Goal: Transaction & Acquisition: Purchase product/service

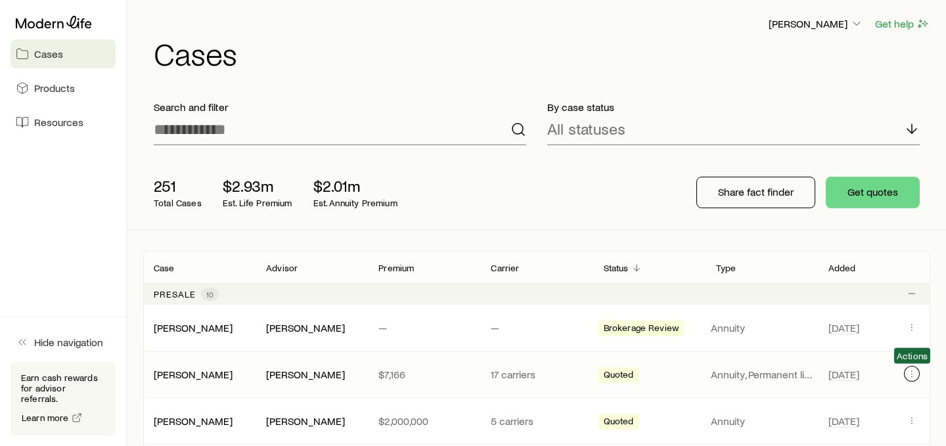
click at [911, 372] on icon "Client cases" at bounding box center [911, 373] width 11 height 11
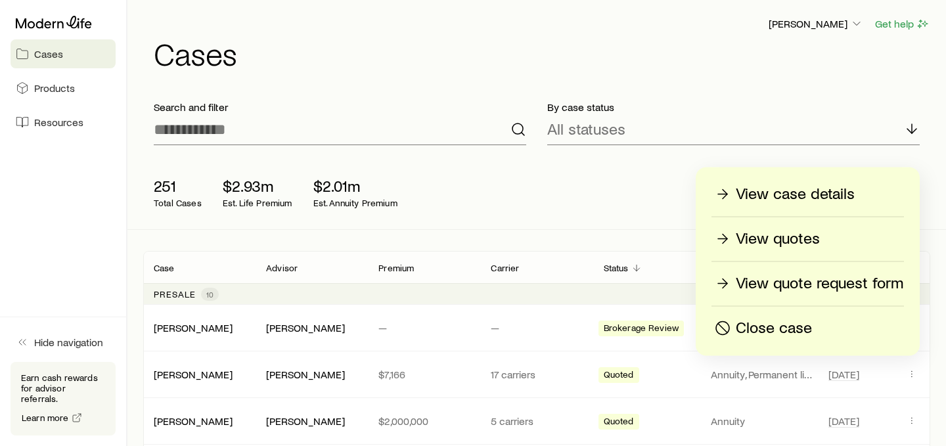
click at [789, 236] on p "View quotes" at bounding box center [777, 239] width 84 height 21
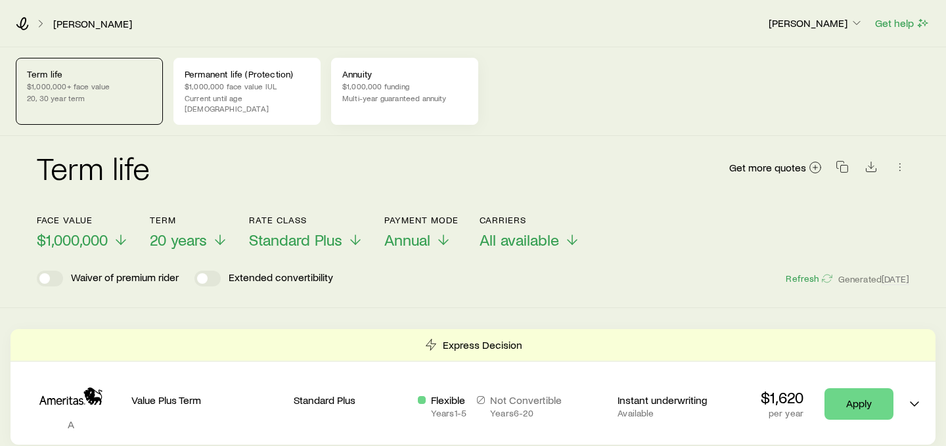
click at [454, 91] on p "$1,000,000 funding" at bounding box center [404, 86] width 125 height 11
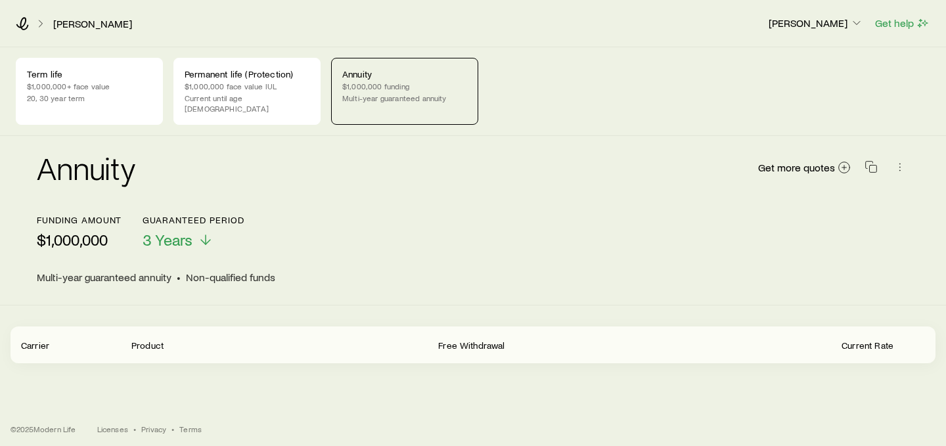
click at [906, 32] on div "[PERSON_NAME] [PERSON_NAME] Get help" at bounding box center [473, 23] width 946 height 47
click at [913, 20] on button "Get help" at bounding box center [902, 23] width 56 height 15
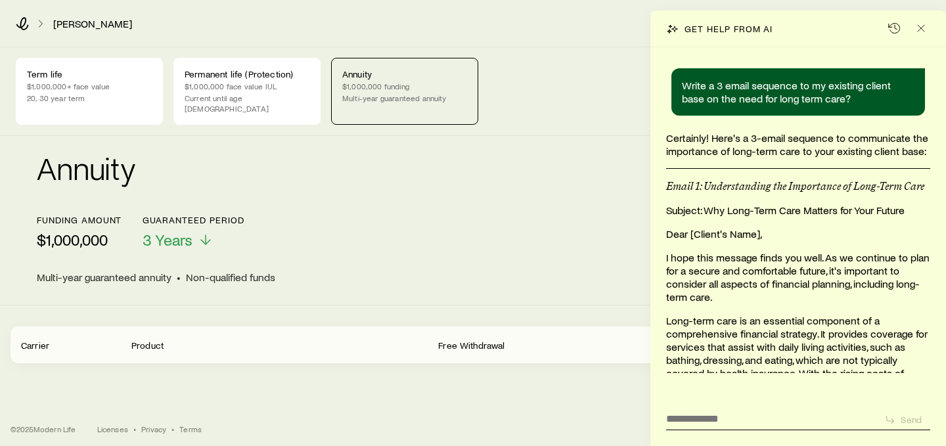
scroll to position [4219, 0]
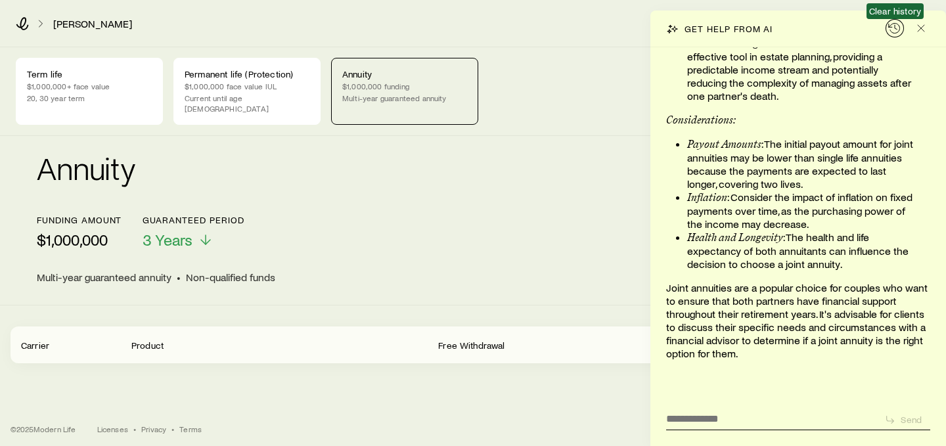
click at [890, 30] on icon "button" at bounding box center [894, 28] width 13 height 13
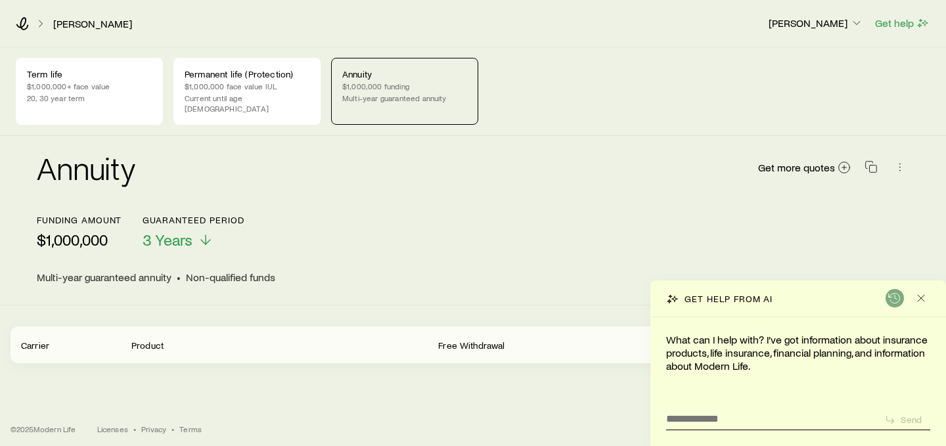
scroll to position [0, 0]
click at [730, 404] on textarea at bounding box center [769, 414] width 207 height 21
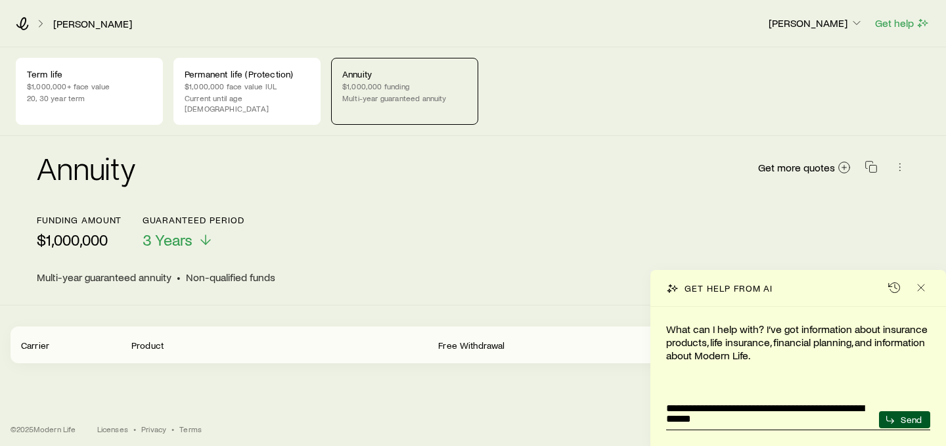
type textarea "**********"
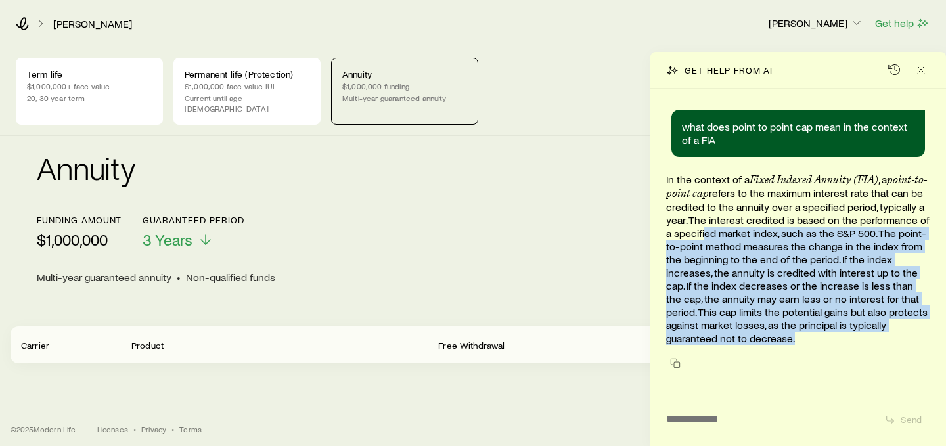
drag, startPoint x: 775, startPoint y: 234, endPoint x: 834, endPoint y: 352, distance: 131.6
click at [834, 352] on div "In the context of a Fixed Indexed Annuity (FIA) , a point-to-point cap refers t…" at bounding box center [798, 273] width 264 height 200
click at [835, 335] on p "In the context of a Fixed Indexed Annuity (FIA) , a point-to-point cap refers t…" at bounding box center [798, 259] width 264 height 172
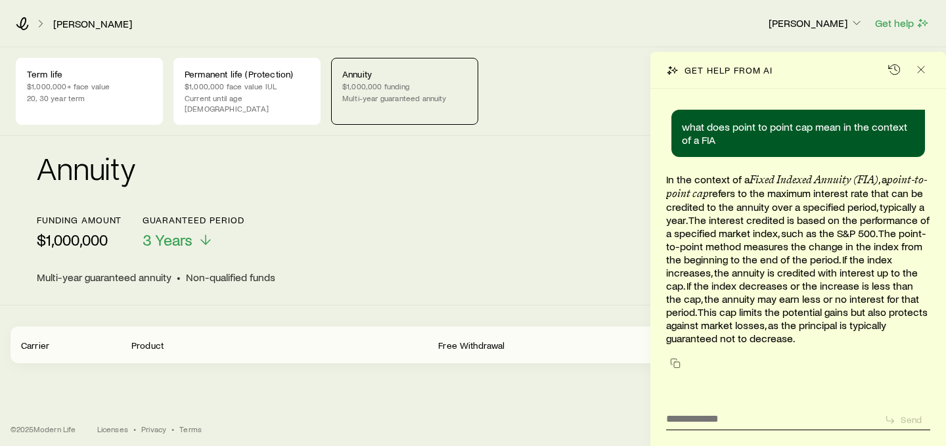
click at [835, 335] on p "In the context of a Fixed Indexed Annuity (FIA) , a point-to-point cap refers t…" at bounding box center [798, 259] width 264 height 172
click at [835, 341] on p "In the context of a Fixed Indexed Annuity (FIA) , a point-to-point cap refers t…" at bounding box center [798, 259] width 264 height 172
drag, startPoint x: 835, startPoint y: 341, endPoint x: 827, endPoint y: 341, distance: 8.5
click at [827, 341] on p "In the context of a Fixed Indexed Annuity (FIA) , a point-to-point cap refers t…" at bounding box center [798, 259] width 264 height 172
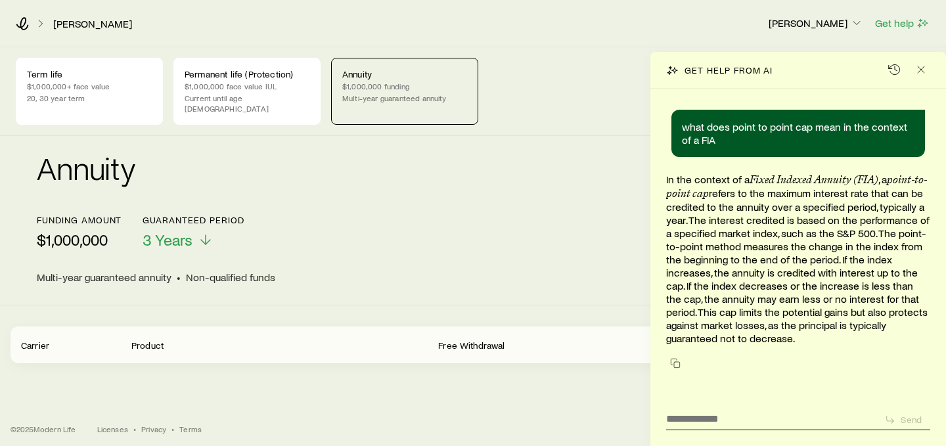
click at [803, 79] on div "Get help from AI" at bounding box center [797, 70] width 295 height 37
click at [709, 417] on textarea at bounding box center [769, 414] width 207 height 21
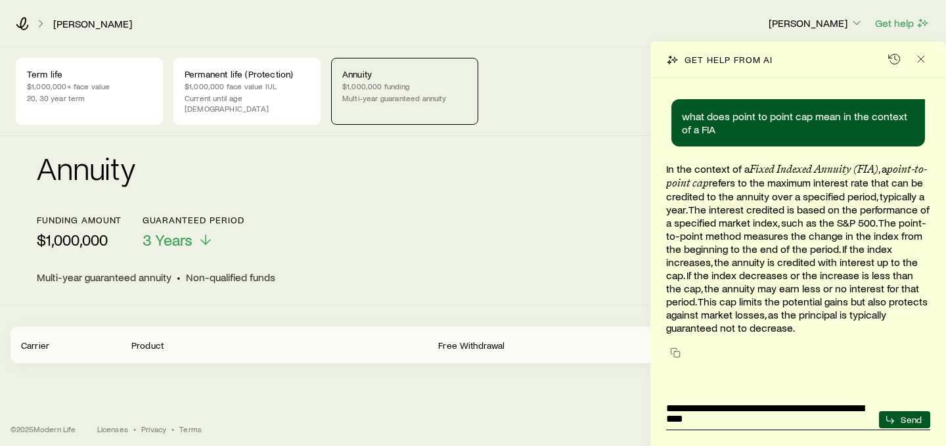
type textarea "**********"
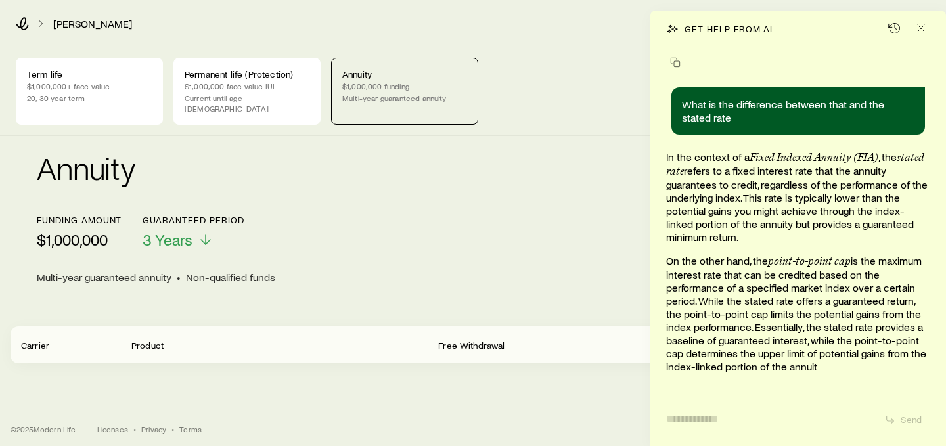
scroll to position [287, 0]
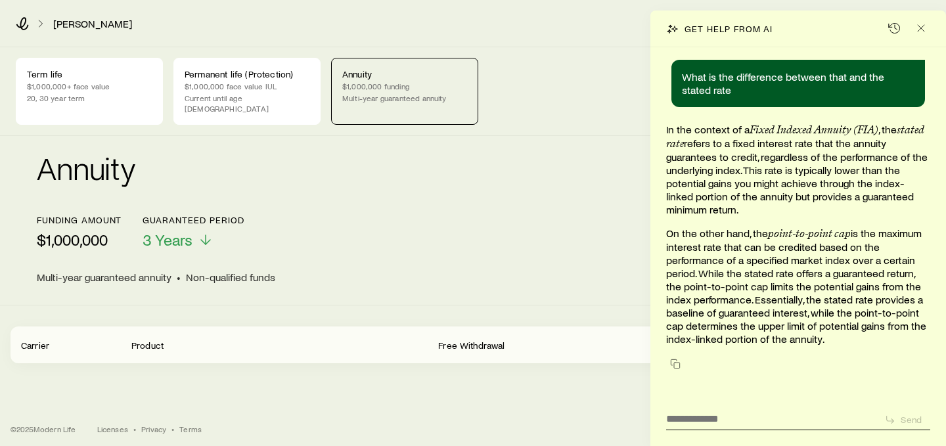
drag, startPoint x: 853, startPoint y: 187, endPoint x: 862, endPoint y: 207, distance: 21.7
click at [867, 209] on p "In the context of a Fixed Indexed Annuity (FIA) , the stated rate refers to a f…" at bounding box center [798, 169] width 264 height 93
click at [862, 207] on p "In the context of a Fixed Indexed Annuity (FIA) , the stated rate refers to a f…" at bounding box center [798, 169] width 264 height 93
click at [439, 339] on span "Free Withdrawal" at bounding box center [471, 344] width 66 height 11
click at [779, 33] on div "Get help from AI" at bounding box center [797, 29] width 295 height 37
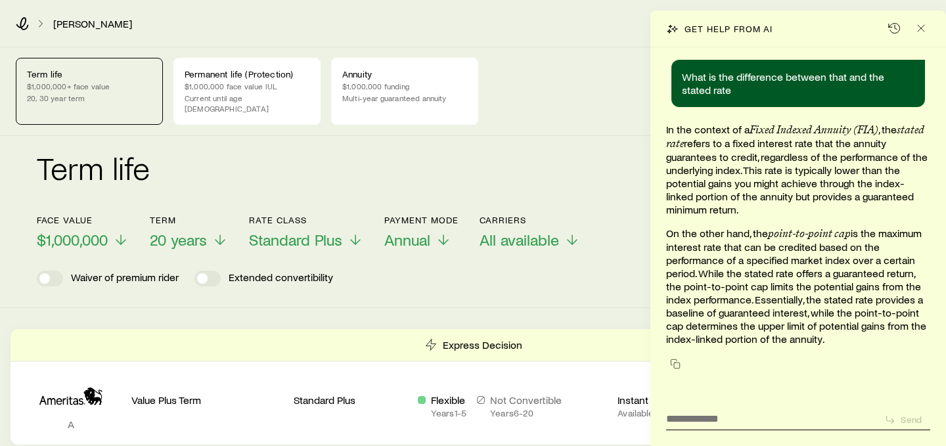
click at [502, 179] on div "Term life Get more quotes" at bounding box center [473, 175] width 872 height 47
click at [919, 26] on line "Close" at bounding box center [920, 28] width 7 height 7
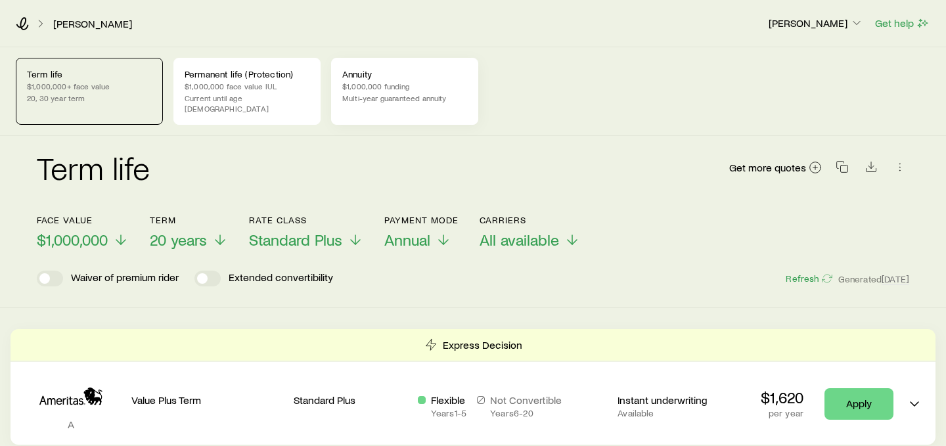
click at [388, 89] on p "$1,000,000 funding" at bounding box center [404, 86] width 125 height 11
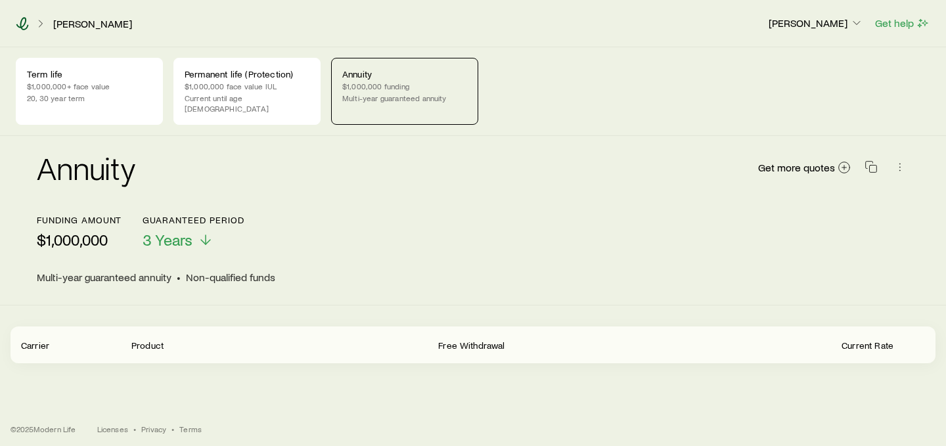
click at [28, 21] on icon at bounding box center [22, 23] width 13 height 13
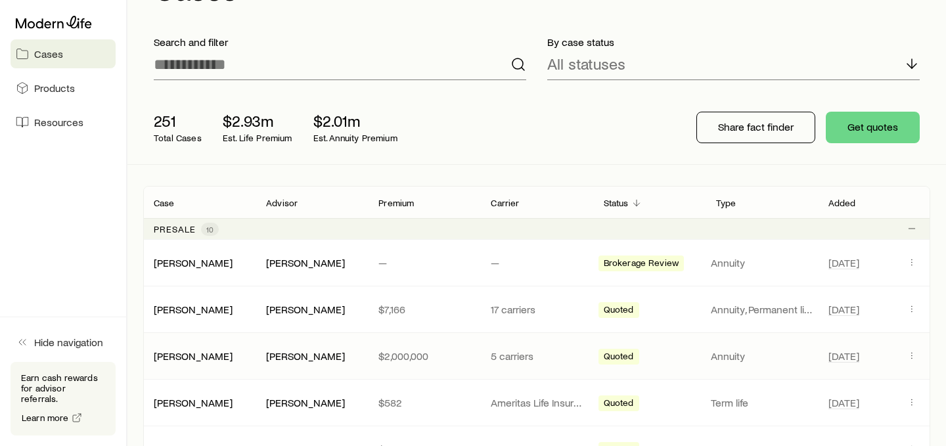
scroll to position [76, 0]
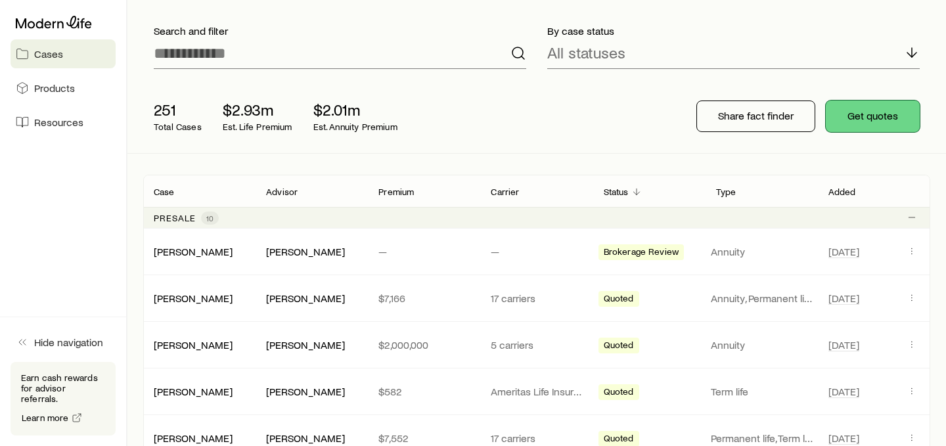
click at [888, 112] on button "Get quotes" at bounding box center [872, 116] width 94 height 32
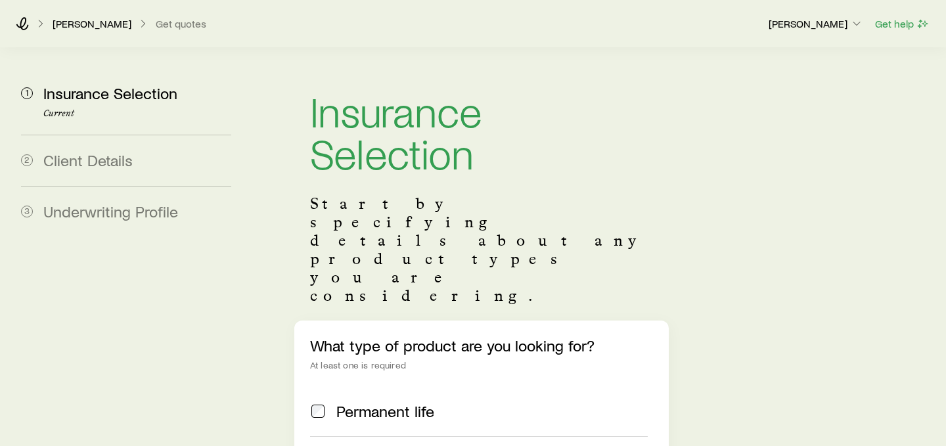
scroll to position [10, 0]
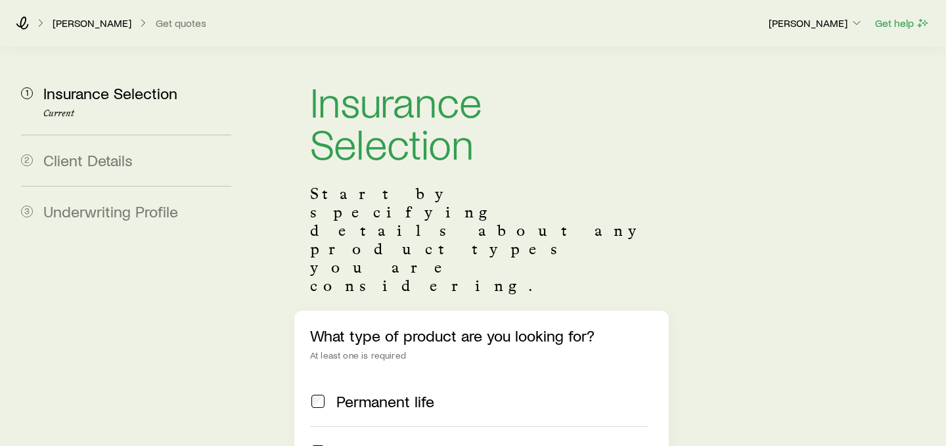
click at [385, 392] on span "Permanent life" at bounding box center [385, 401] width 98 height 18
click at [368, 426] on label "Term life" at bounding box center [478, 451] width 337 height 51
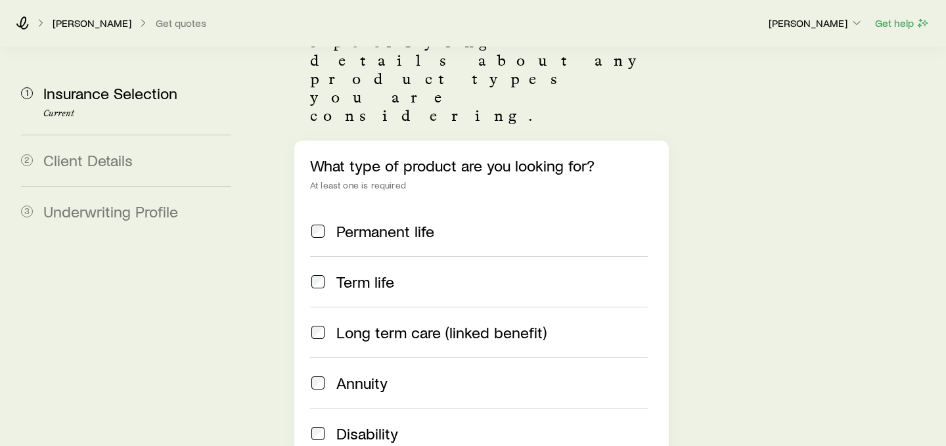
scroll to position [200, 0]
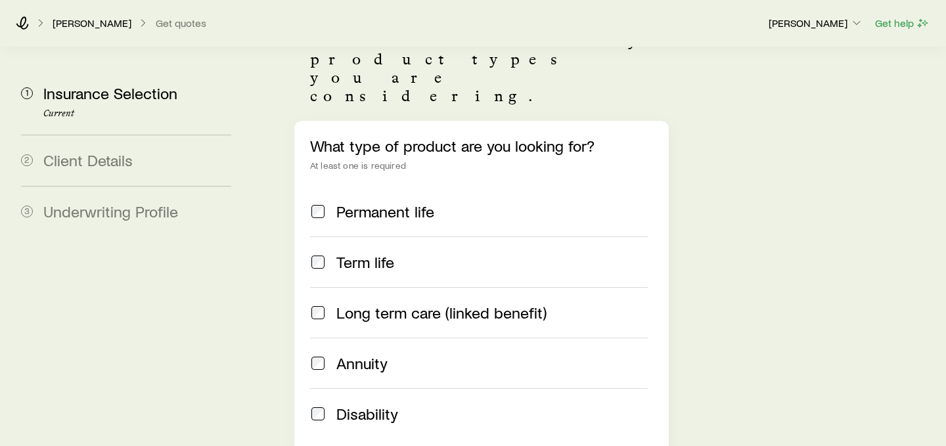
click at [365, 337] on label "Annuity" at bounding box center [478, 362] width 337 height 51
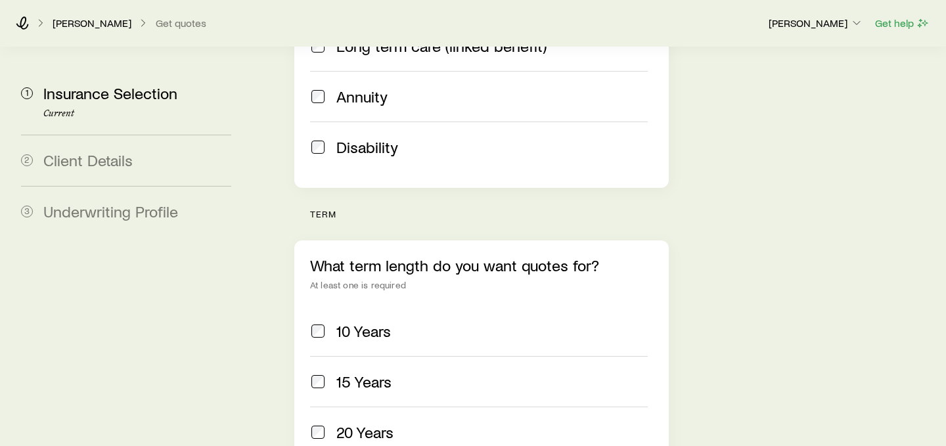
scroll to position [496, 0]
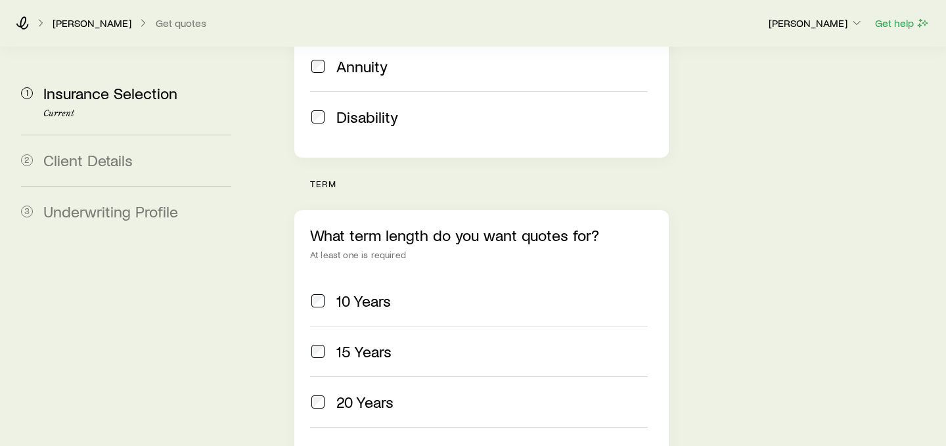
click at [369, 393] on span "20 Years" at bounding box center [364, 402] width 57 height 18
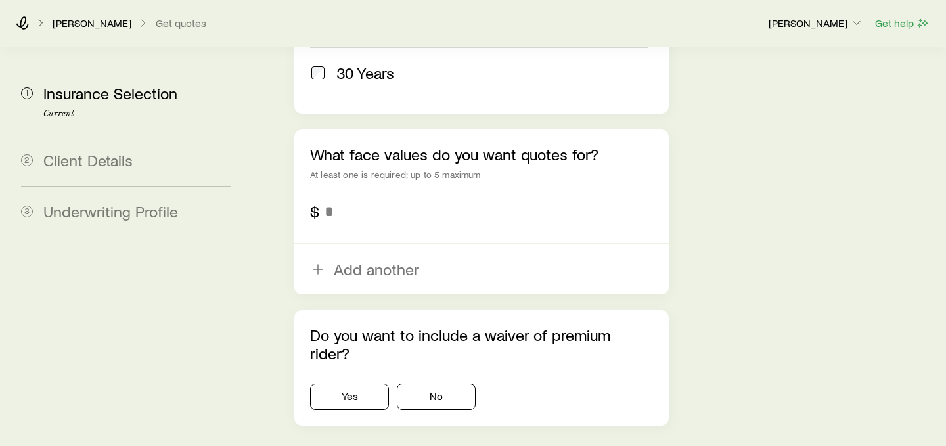
scroll to position [859, 0]
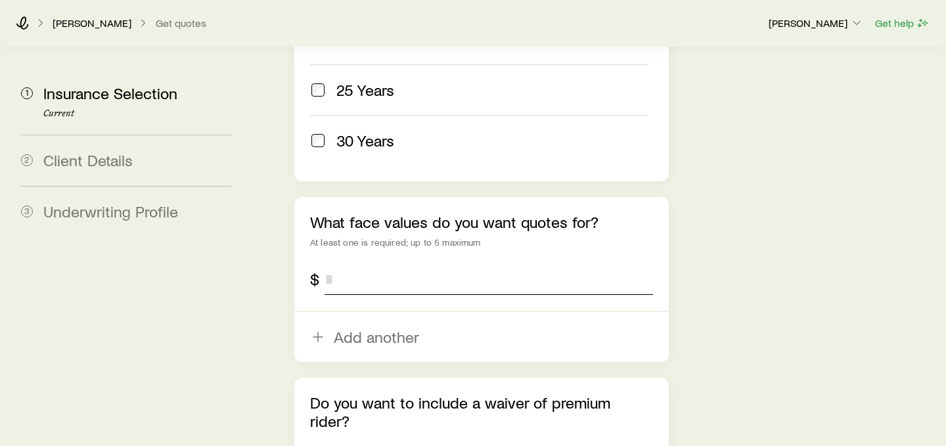
click at [338, 263] on input "tel" at bounding box center [488, 279] width 328 height 32
type input "*********"
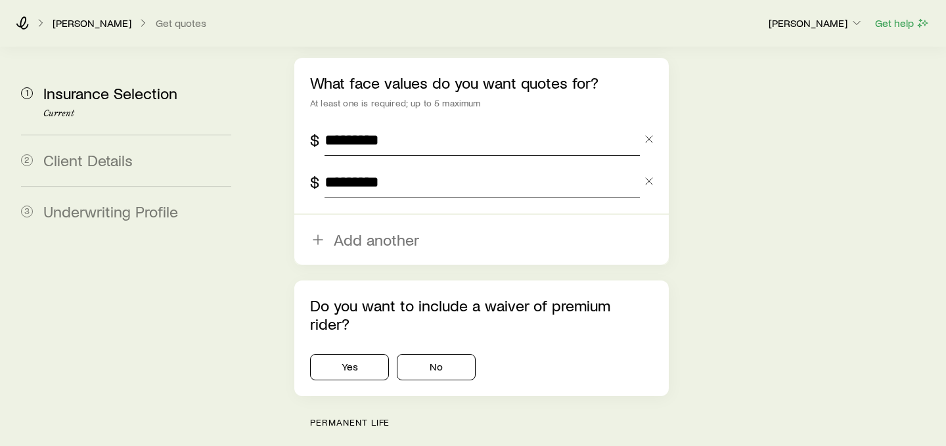
scroll to position [1032, 0]
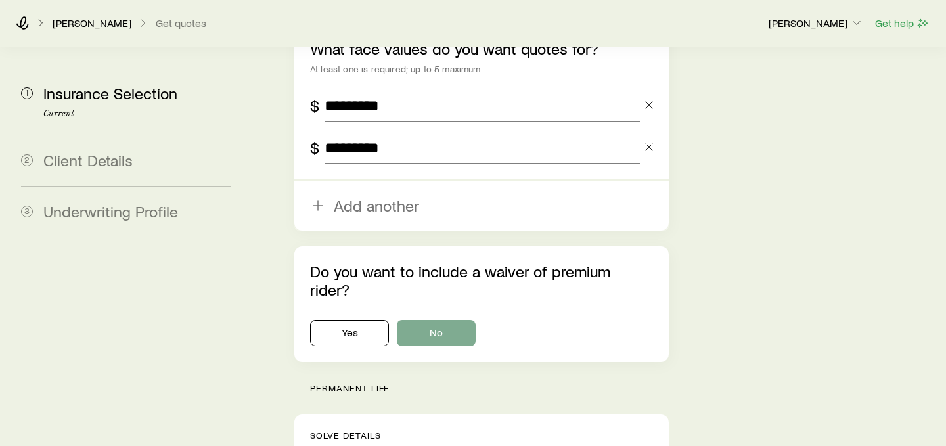
type input "*********"
click at [456, 320] on button "No" at bounding box center [436, 333] width 79 height 26
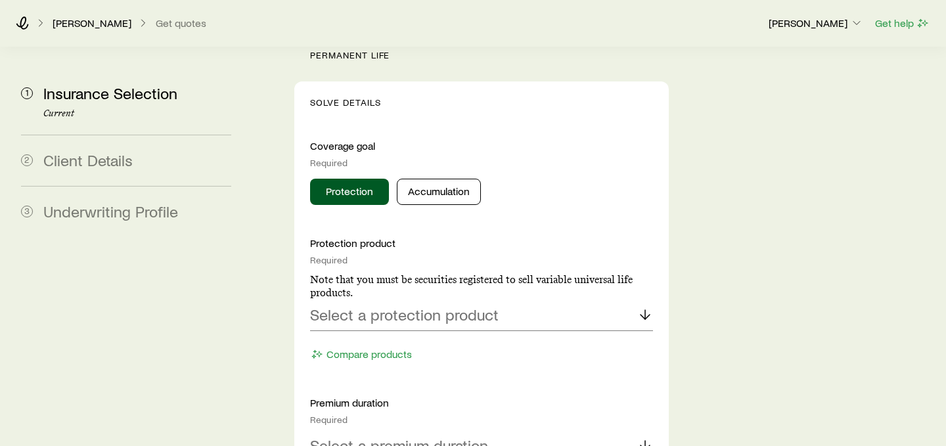
scroll to position [1344, 0]
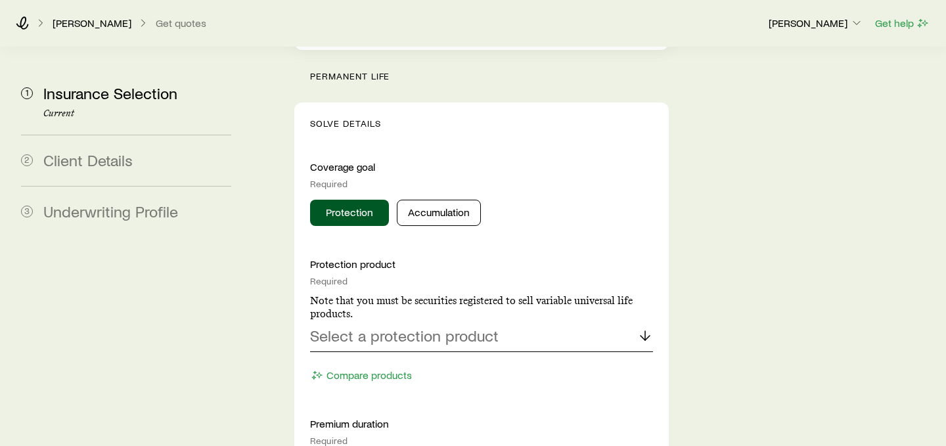
click at [457, 326] on p "Select a protection product" at bounding box center [404, 335] width 188 height 18
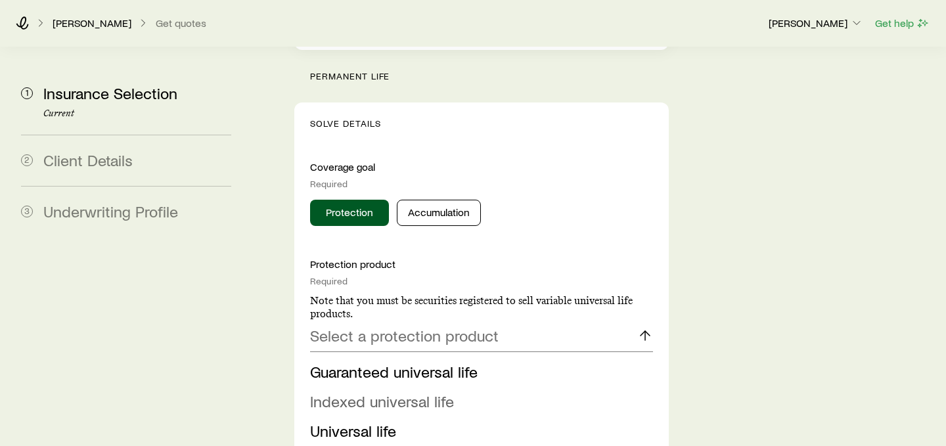
click at [430, 391] on span "Indexed universal life" at bounding box center [382, 400] width 144 height 19
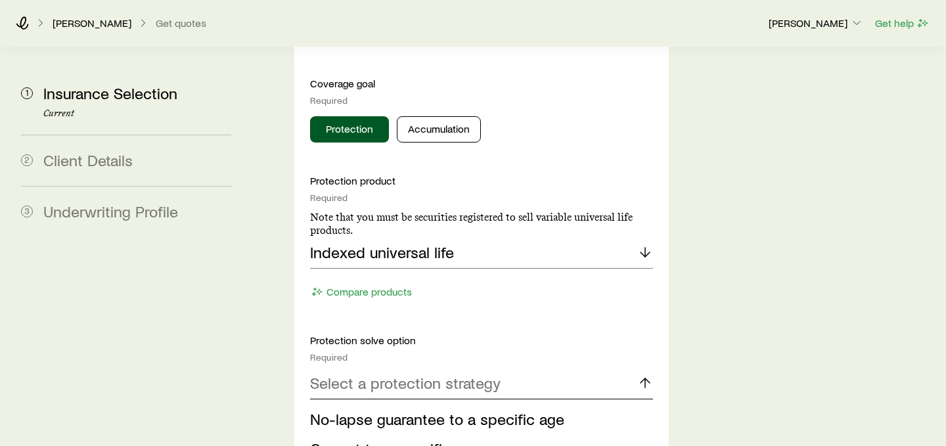
scroll to position [1447, 0]
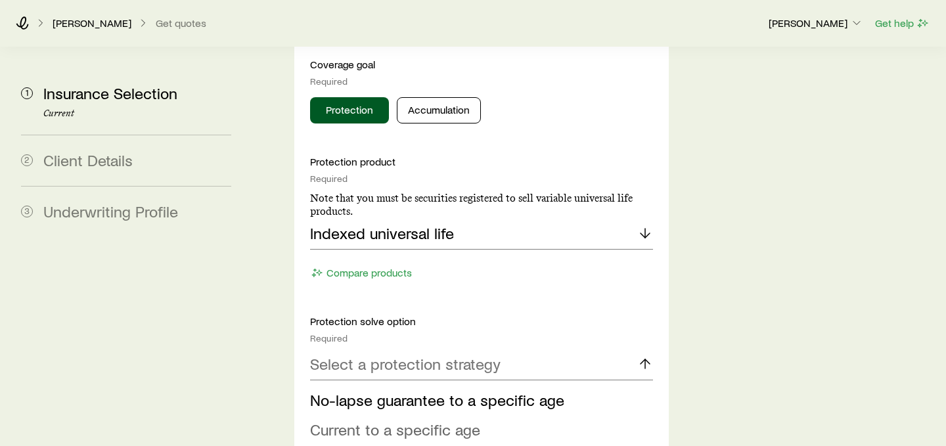
click at [440, 420] on span "Current to a specific age" at bounding box center [395, 429] width 170 height 19
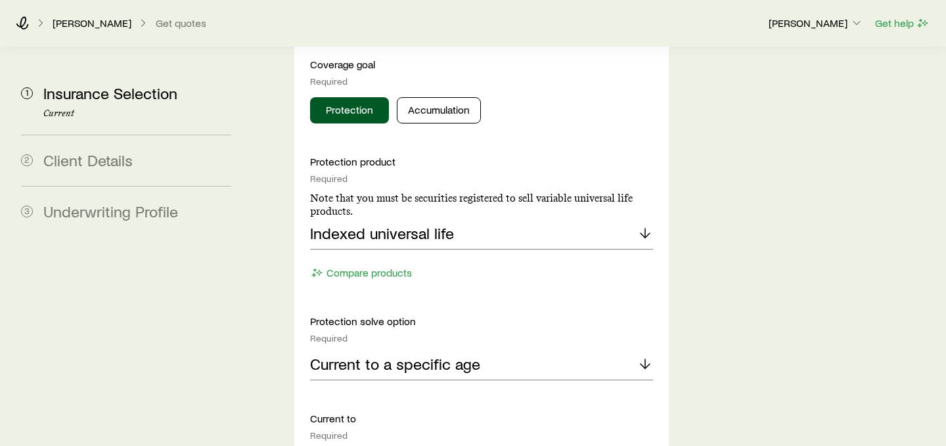
scroll to position [1529, 0]
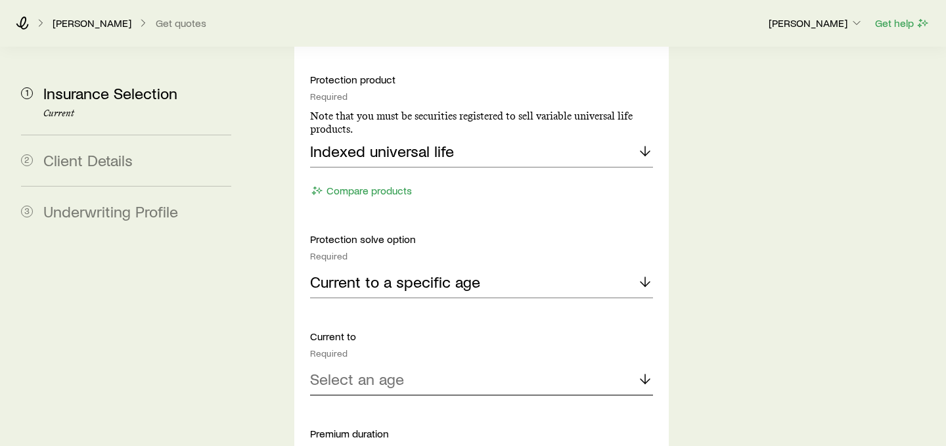
click at [450, 364] on div "Select an age" at bounding box center [481, 380] width 343 height 32
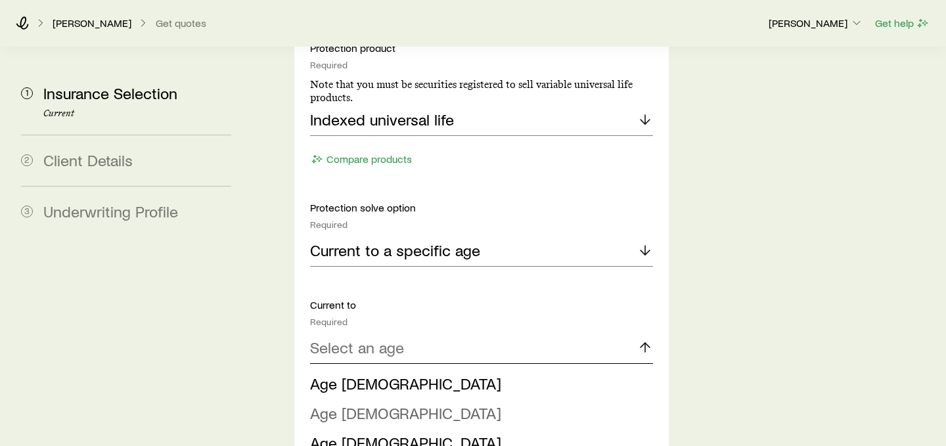
scroll to position [1607, 0]
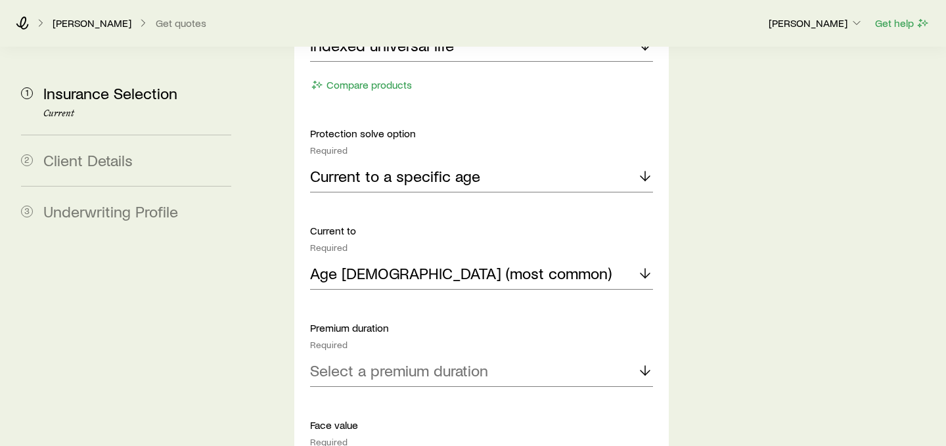
scroll to position [1658, 0]
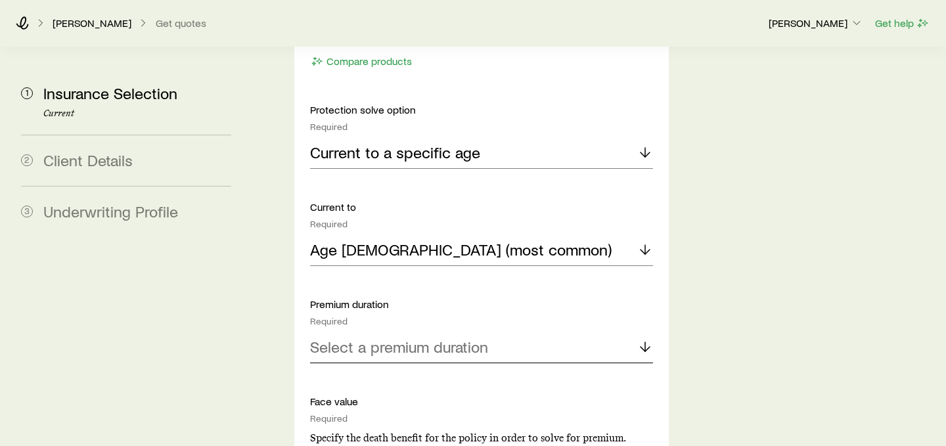
click at [476, 337] on p "Select a premium duration" at bounding box center [399, 346] width 178 height 18
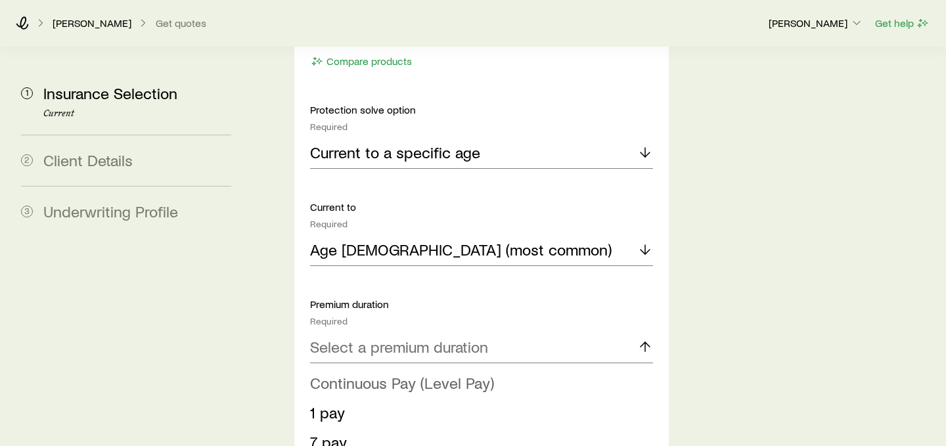
click at [463, 373] on span "Continuous Pay (Level Pay)" at bounding box center [402, 382] width 184 height 19
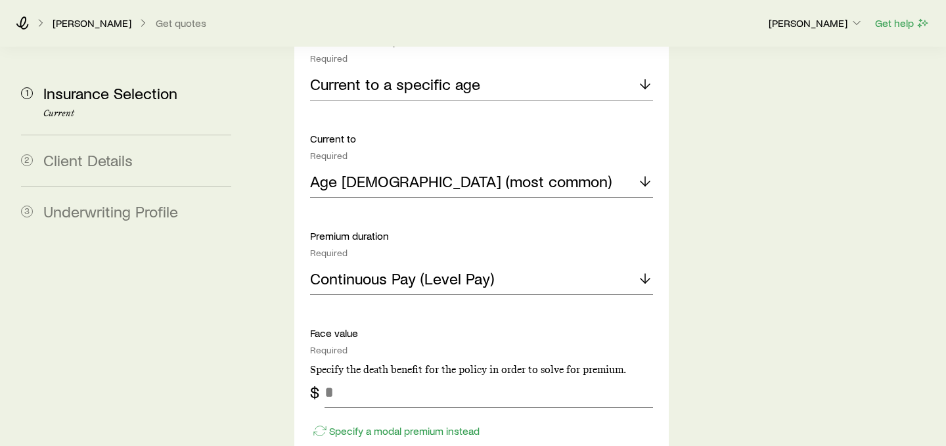
scroll to position [1781, 0]
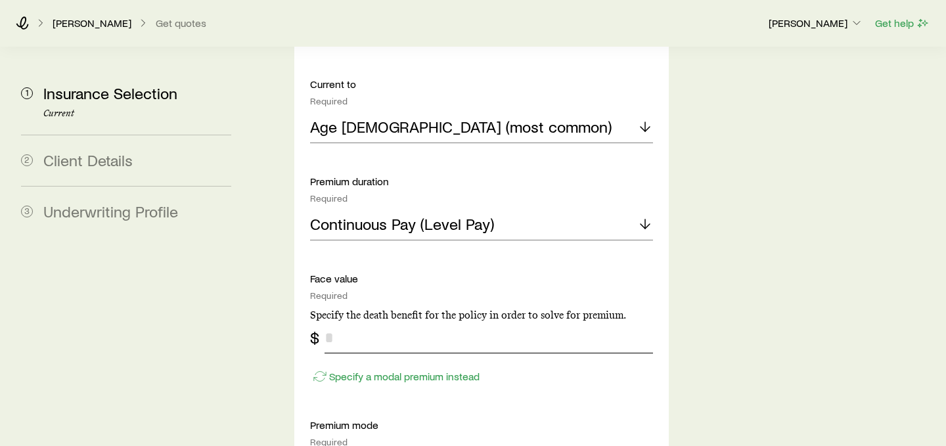
click at [474, 322] on input "tel" at bounding box center [488, 338] width 328 height 32
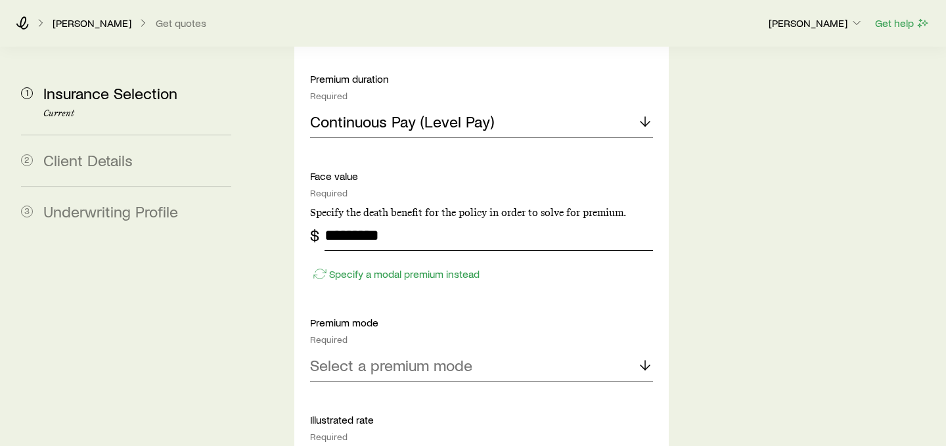
scroll to position [1939, 0]
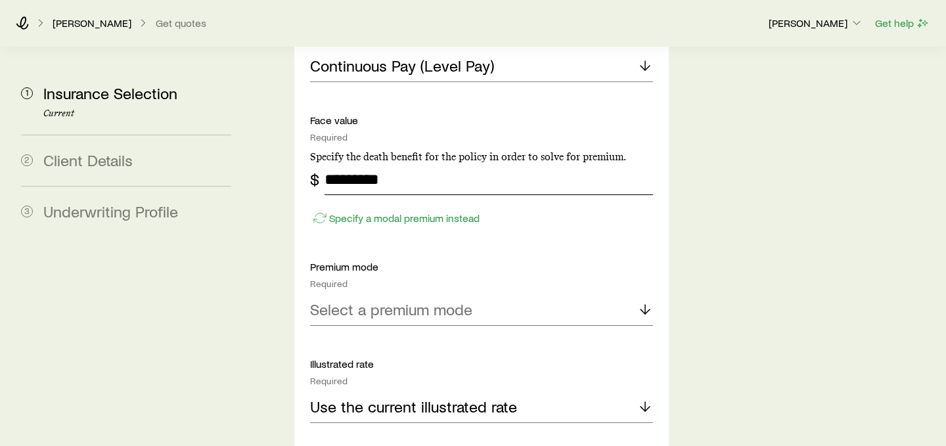
type input "*********"
click at [481, 294] on div "Select a premium mode" at bounding box center [481, 310] width 343 height 32
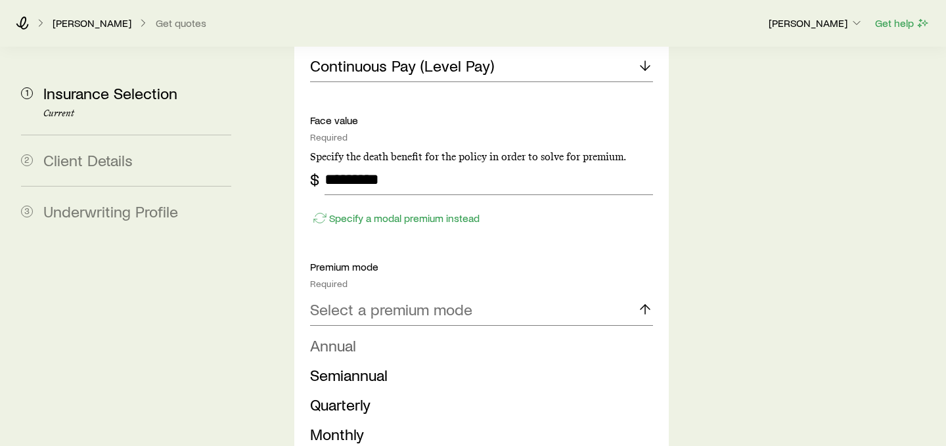
click at [472, 331] on li "Annual" at bounding box center [477, 346] width 335 height 30
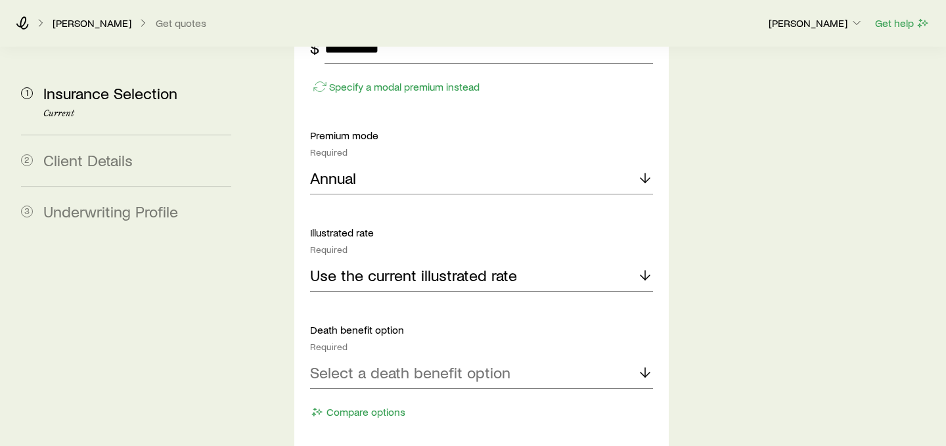
scroll to position [2073, 0]
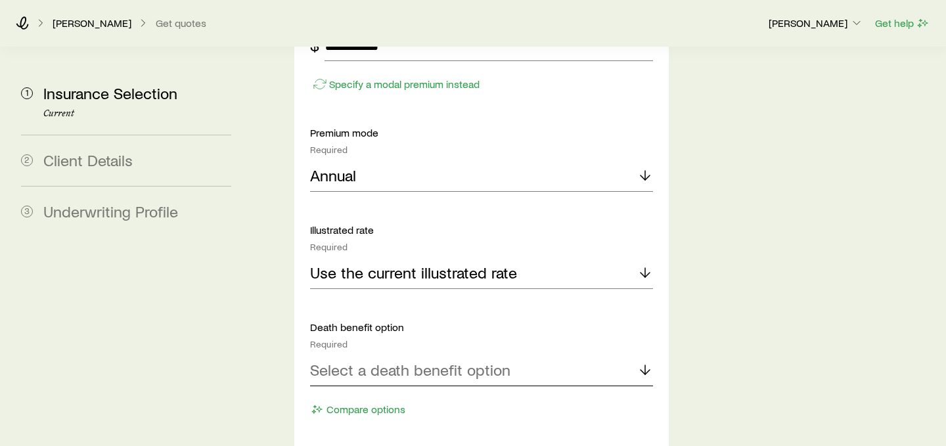
click at [485, 360] on p "Select a death benefit option" at bounding box center [410, 369] width 200 height 18
click at [477, 391] on li "Level (Option A)" at bounding box center [477, 406] width 335 height 30
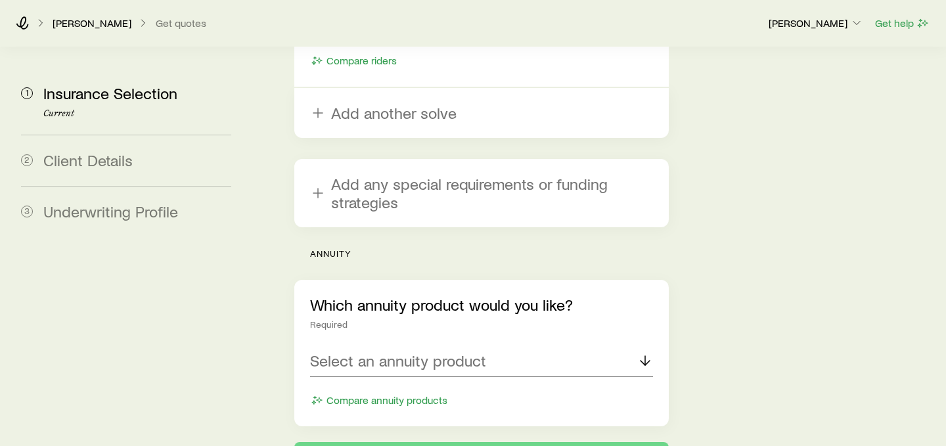
scroll to position [2802, 0]
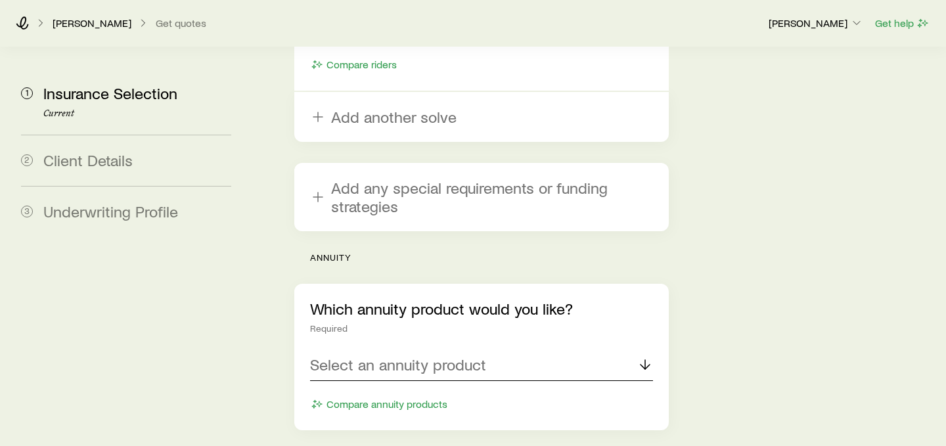
click at [492, 349] on div "Select an annuity product" at bounding box center [481, 365] width 343 height 32
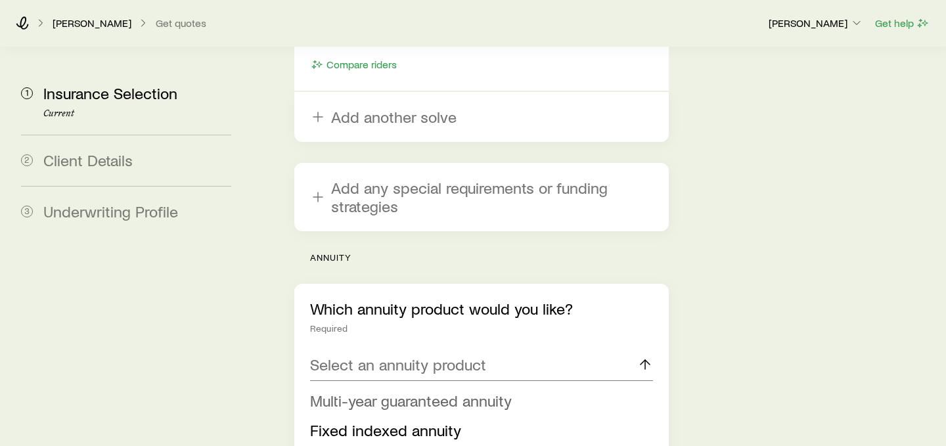
click at [468, 391] on span "Multi-year guaranteed annuity" at bounding box center [411, 400] width 202 height 19
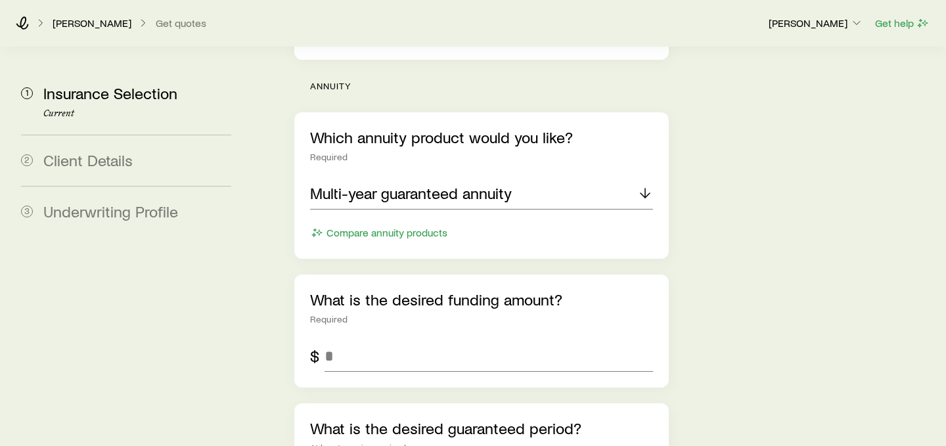
scroll to position [2988, 0]
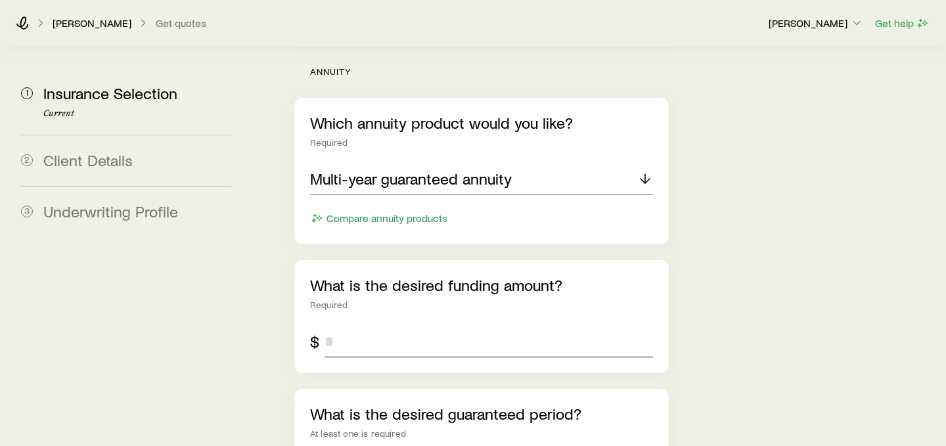
click at [485, 326] on input "tel" at bounding box center [488, 342] width 328 height 32
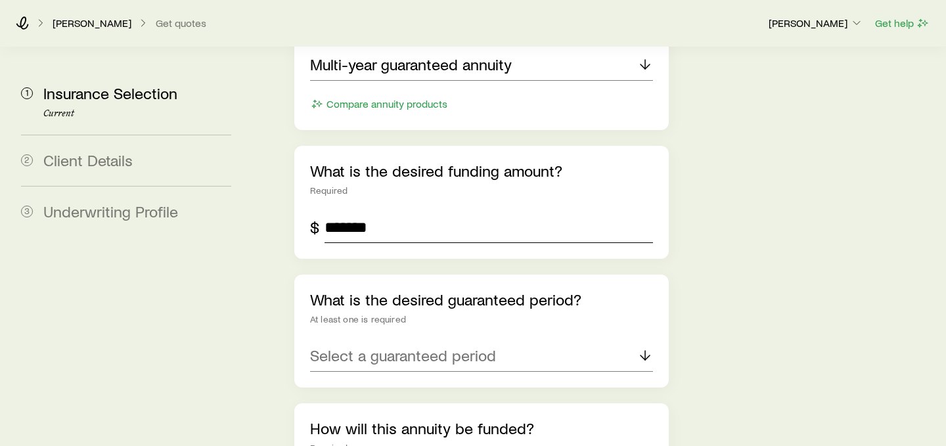
scroll to position [3136, 0]
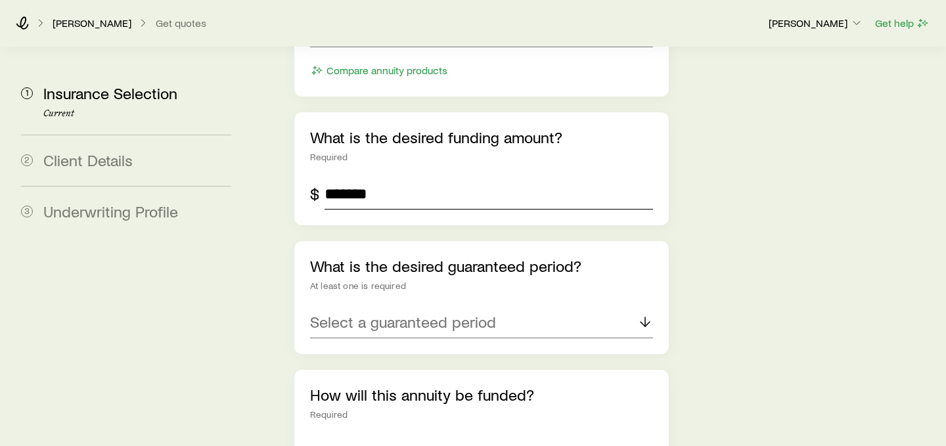
type input "*******"
click at [500, 307] on div "Select a guaranteed period" at bounding box center [481, 323] width 343 height 32
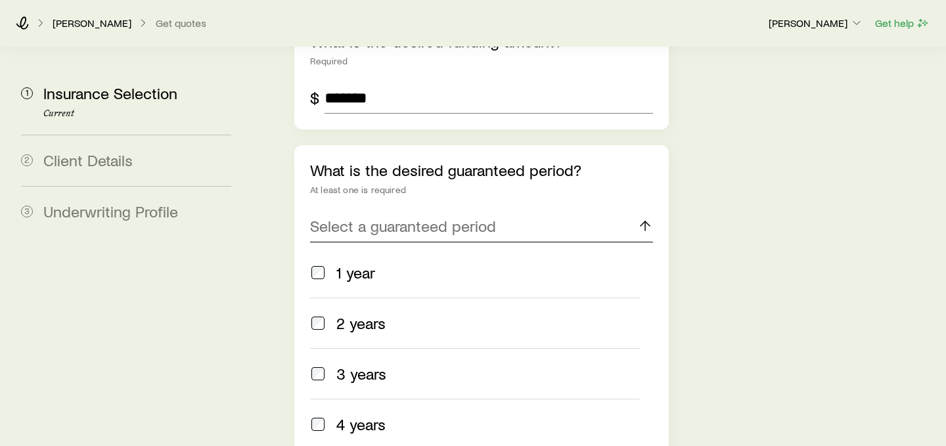
scroll to position [3253, 0]
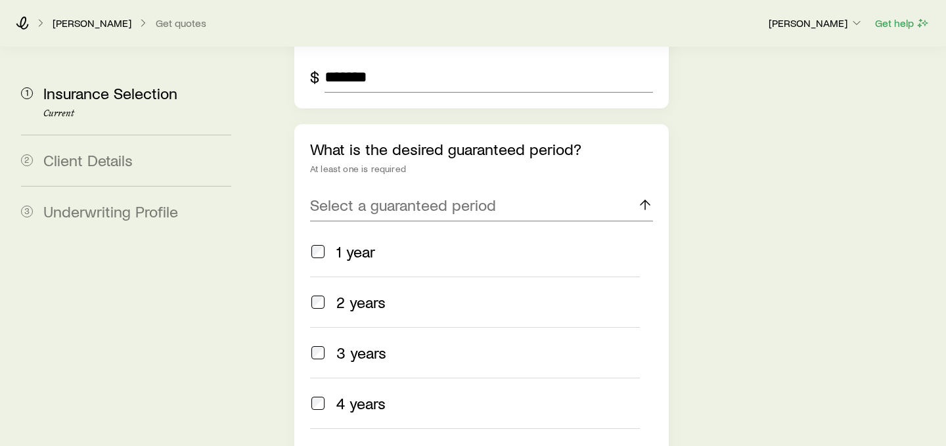
click at [477, 343] on div "3 years" at bounding box center [487, 352] width 303 height 18
click at [456, 445] on div "5 years" at bounding box center [487, 454] width 303 height 18
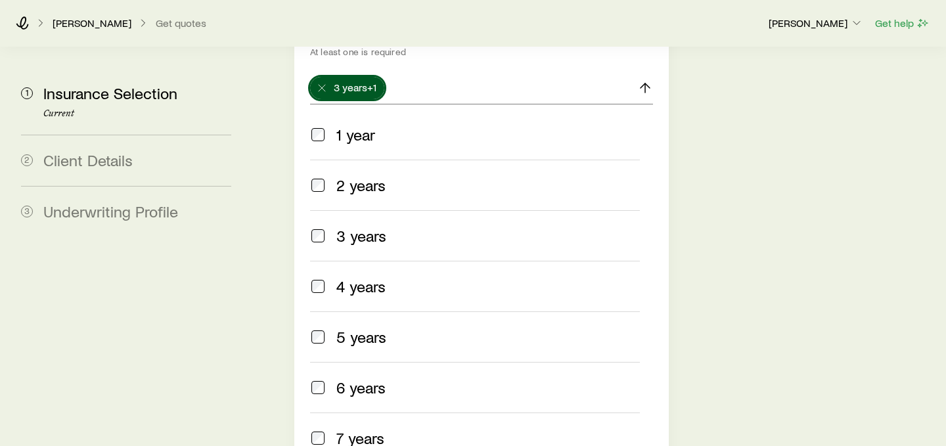
scroll to position [3399, 0]
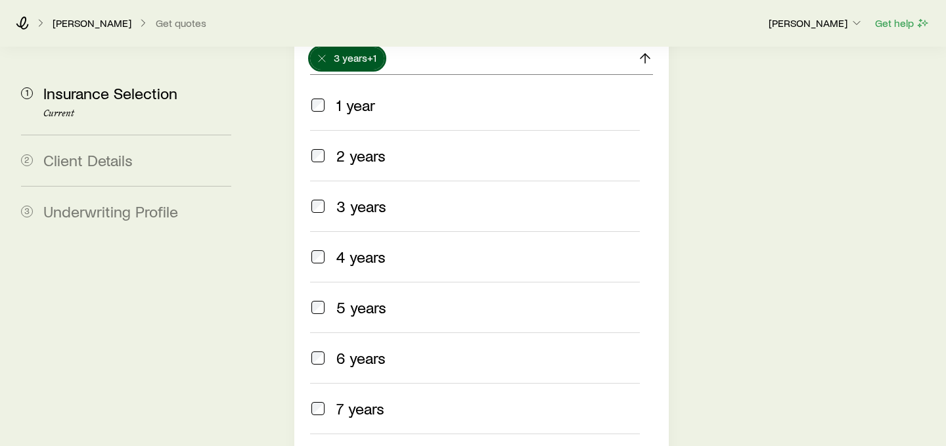
click at [464, 399] on div "7 years" at bounding box center [487, 408] width 303 height 18
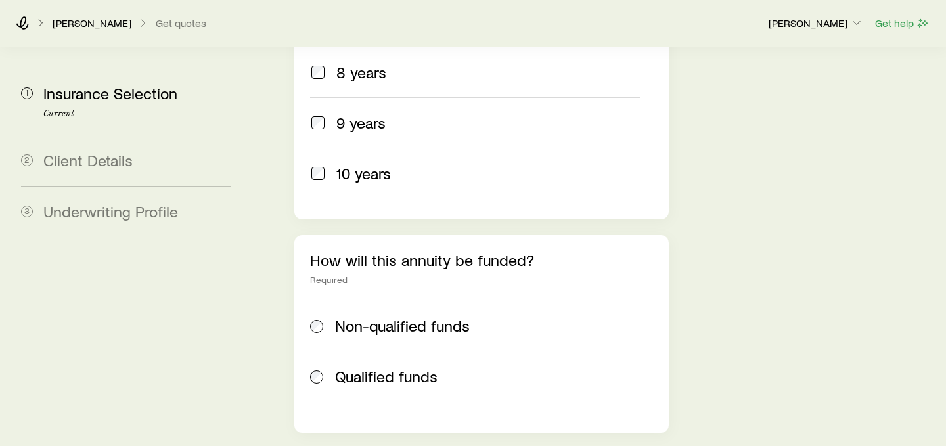
click at [428, 301] on div "Non-qualified funds Qualified funds" at bounding box center [481, 351] width 343 height 100
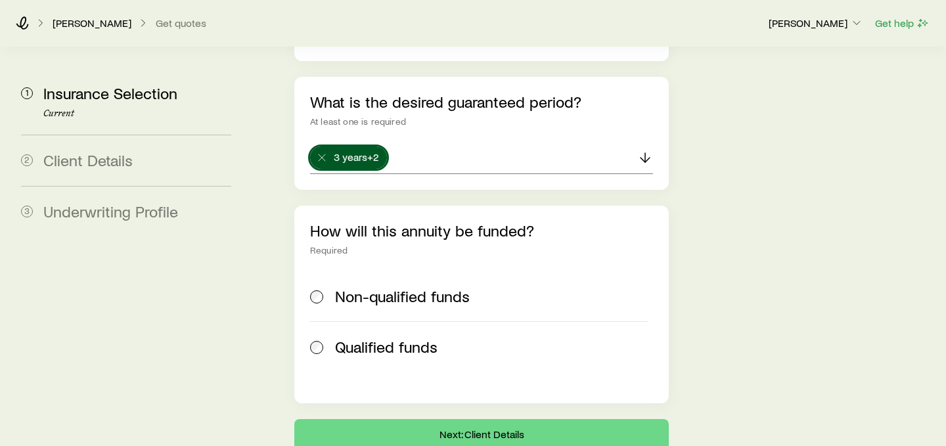
click at [436, 287] on span "Non-qualified funds" at bounding box center [402, 296] width 135 height 18
click at [473, 419] on button "Next: Client Details" at bounding box center [481, 435] width 374 height 32
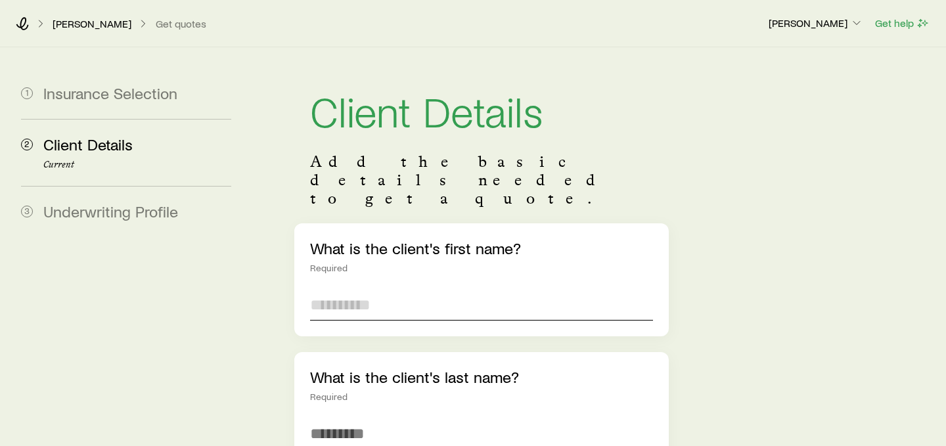
click at [449, 289] on input "text" at bounding box center [481, 305] width 343 height 32
type input "****"
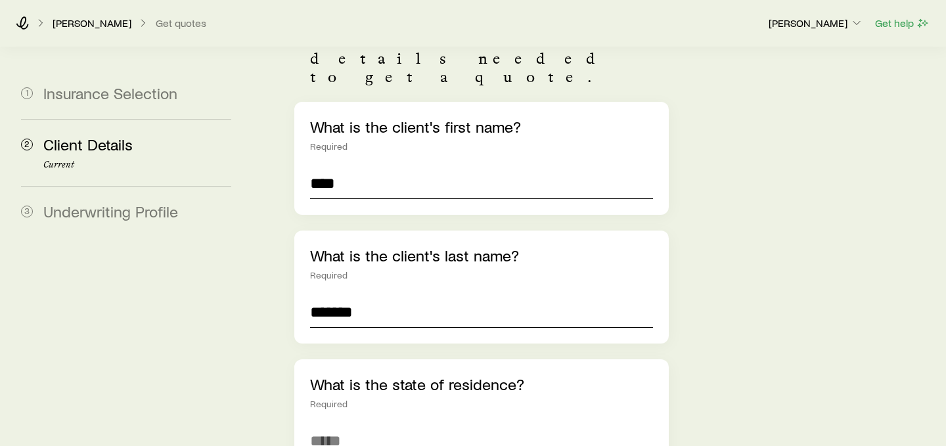
scroll to position [204, 0]
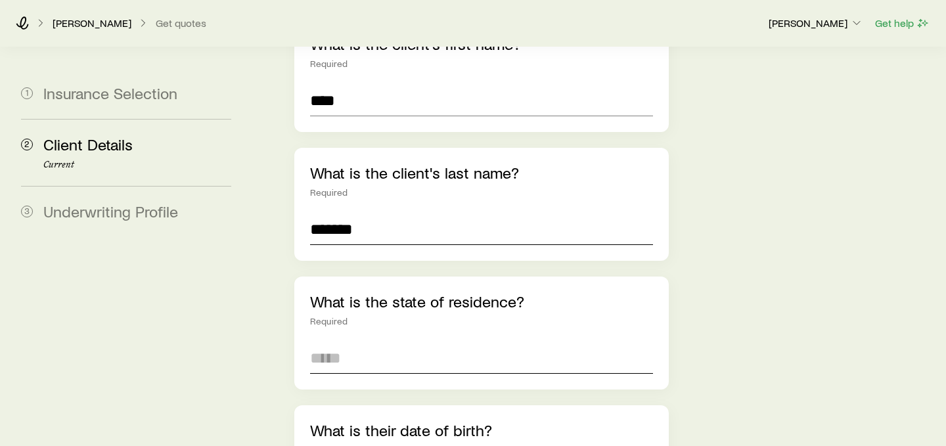
type input "*******"
click at [409, 342] on input at bounding box center [481, 358] width 343 height 32
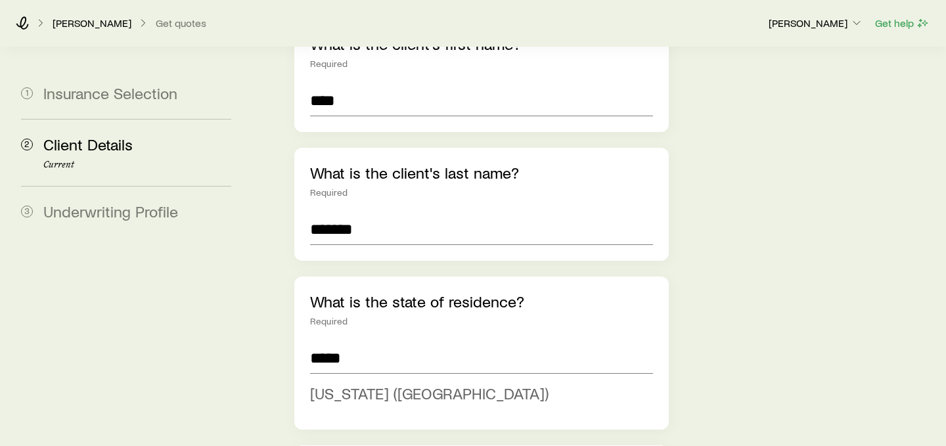
click at [401, 383] on span "[US_STATE] ([GEOGRAPHIC_DATA])" at bounding box center [429, 392] width 238 height 19
type input "**********"
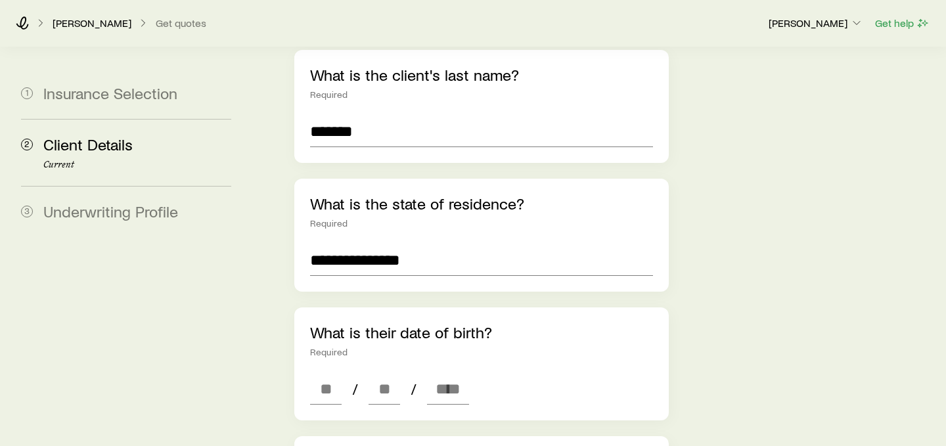
scroll to position [332, 0]
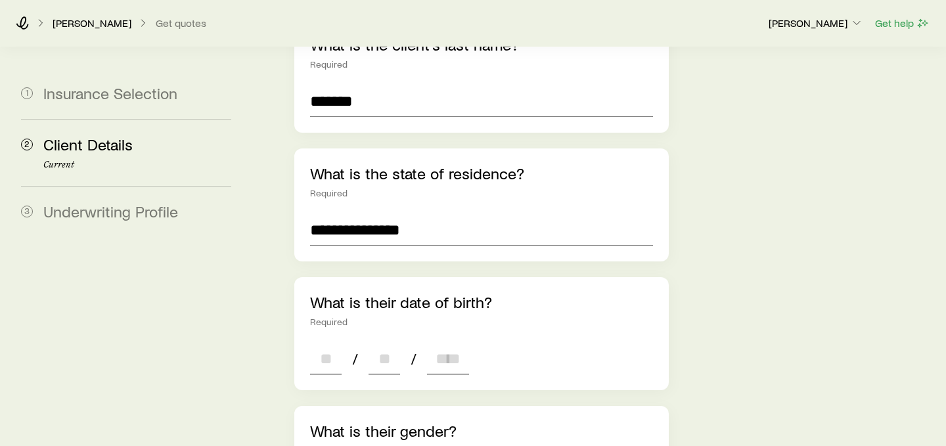
click at [333, 343] on input at bounding box center [326, 359] width 32 height 32
type input "*"
click at [388, 343] on input at bounding box center [384, 359] width 32 height 32
type input "*"
click at [446, 343] on input at bounding box center [448, 359] width 42 height 32
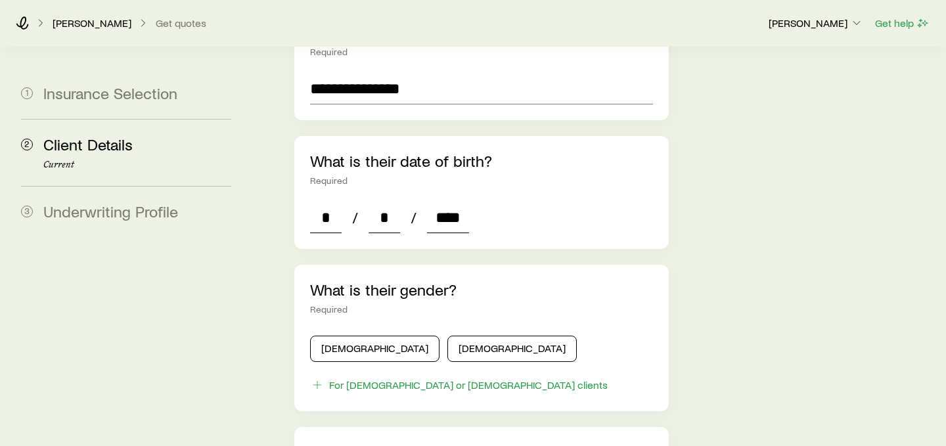
scroll to position [553, 0]
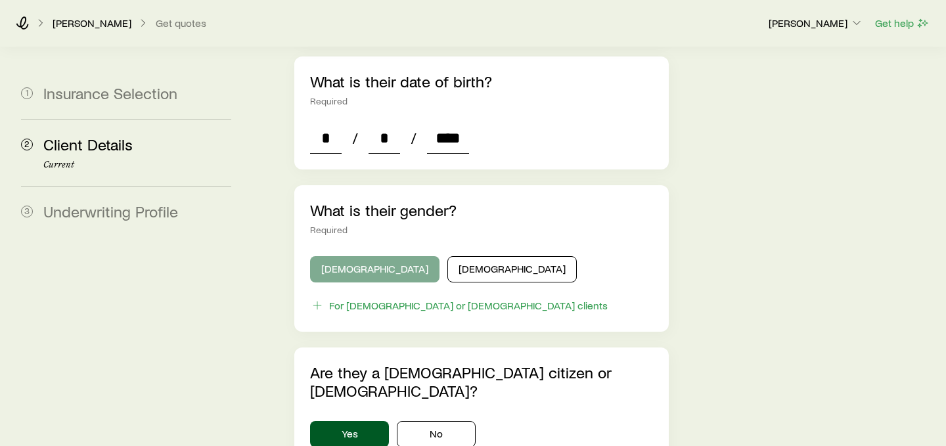
type input "****"
click at [368, 256] on button "[DEMOGRAPHIC_DATA]" at bounding box center [374, 269] width 129 height 26
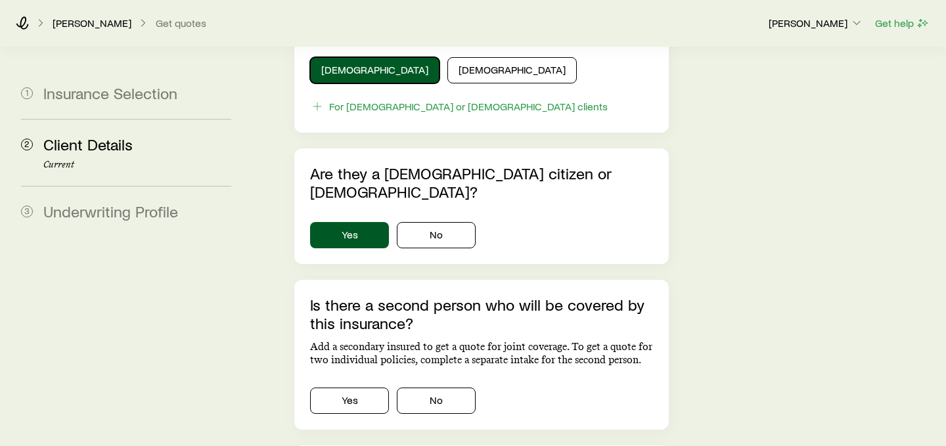
scroll to position [780, 0]
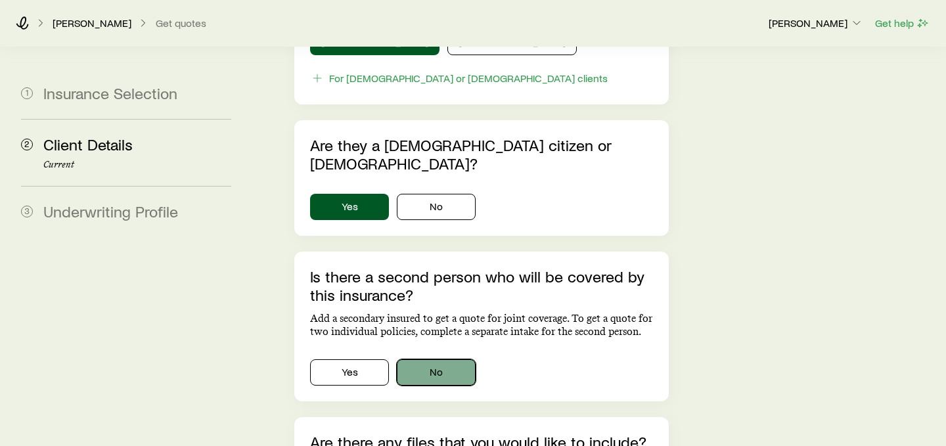
click at [458, 359] on button "No" at bounding box center [436, 372] width 79 height 26
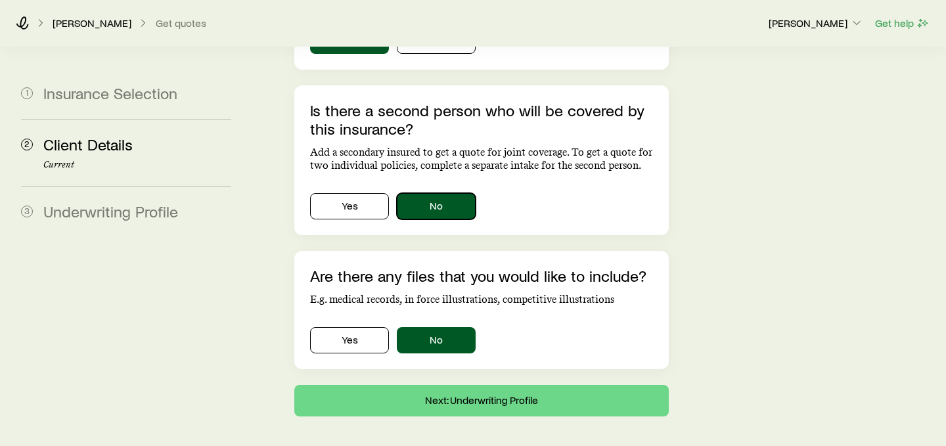
scroll to position [950, 0]
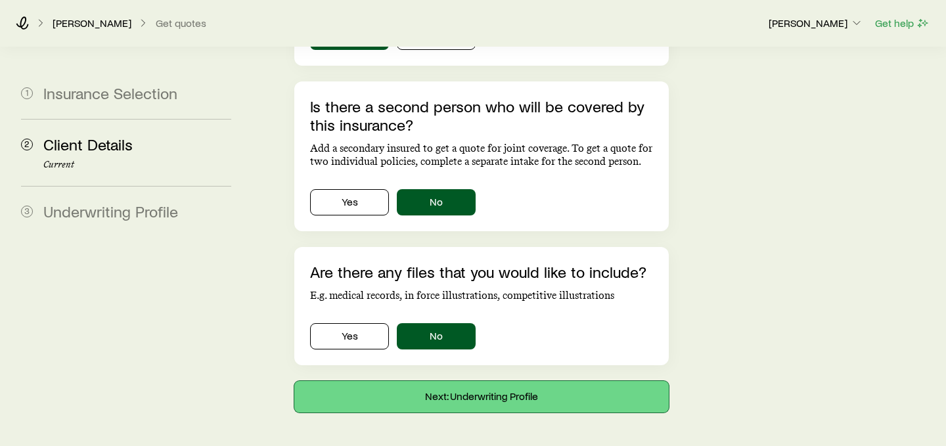
click at [462, 381] on button "Next: Underwriting Profile" at bounding box center [481, 397] width 374 height 32
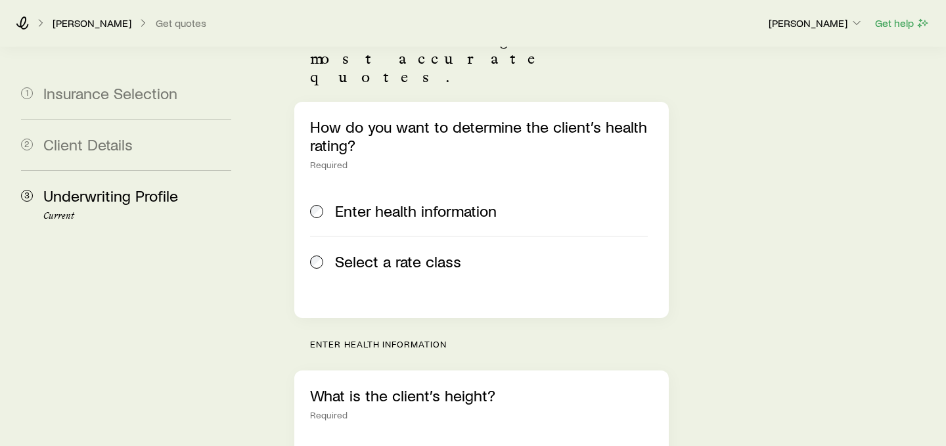
scroll to position [227, 0]
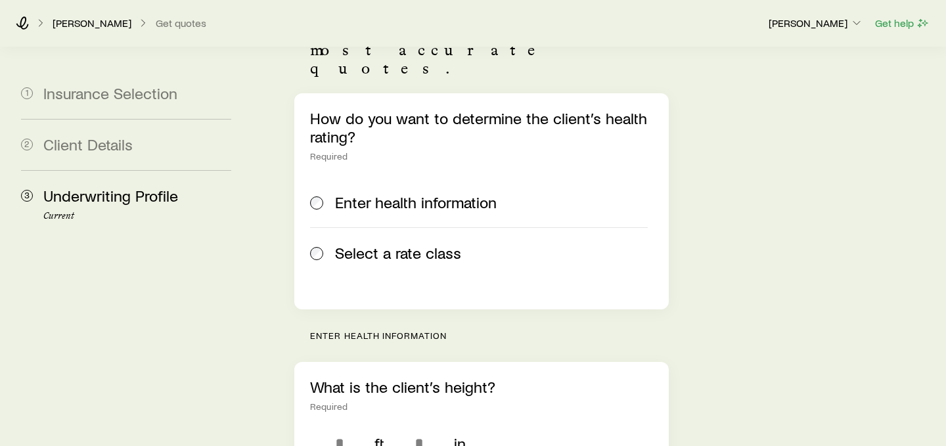
click at [420, 244] on span "Select a rate class" at bounding box center [398, 253] width 126 height 18
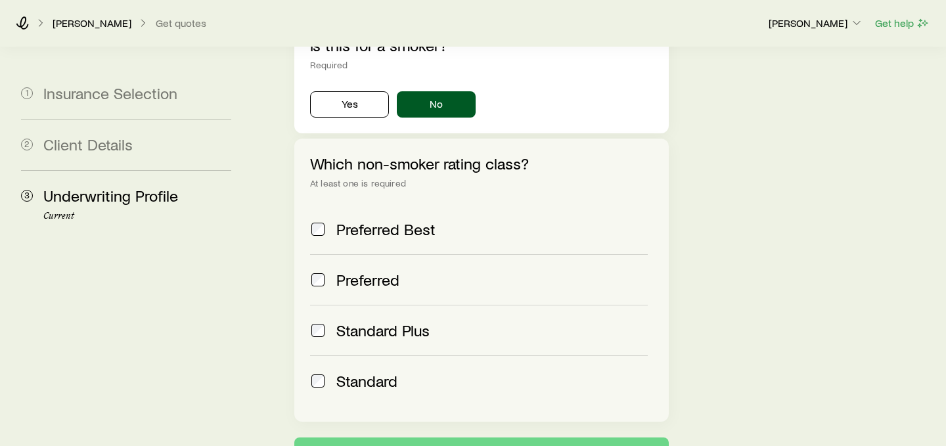
scroll to position [577, 0]
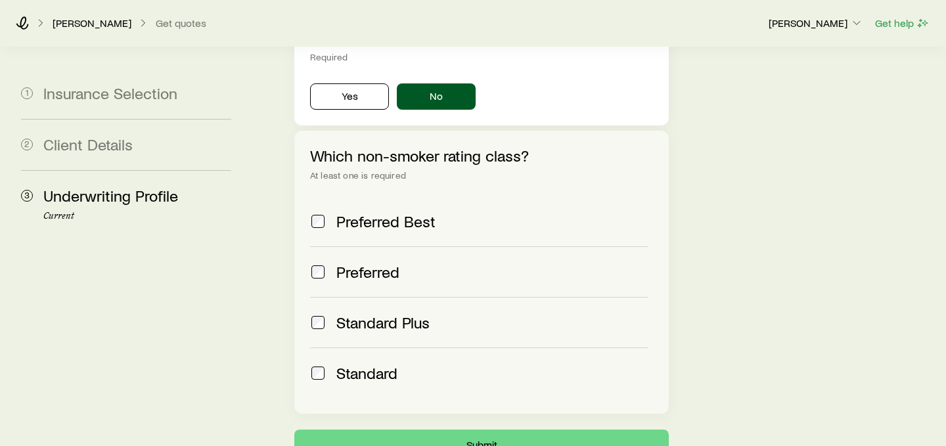
click at [385, 313] on span "Standard Plus" at bounding box center [382, 322] width 93 height 18
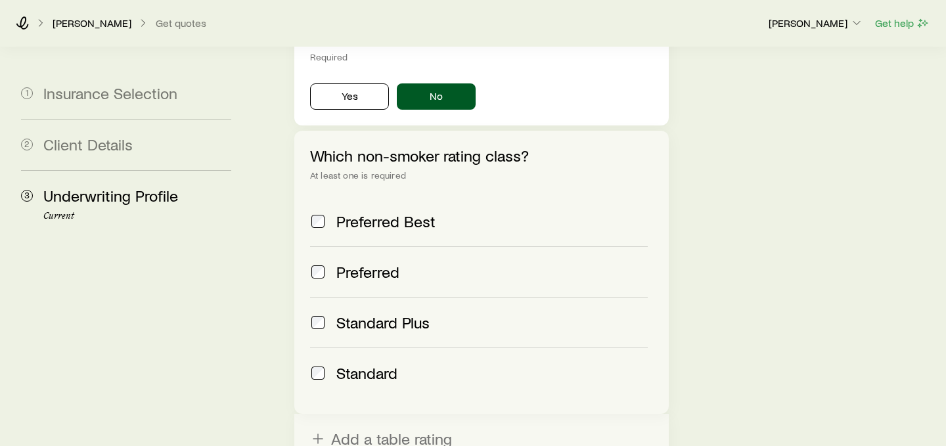
click at [370, 364] on span "Standard" at bounding box center [366, 373] width 61 height 18
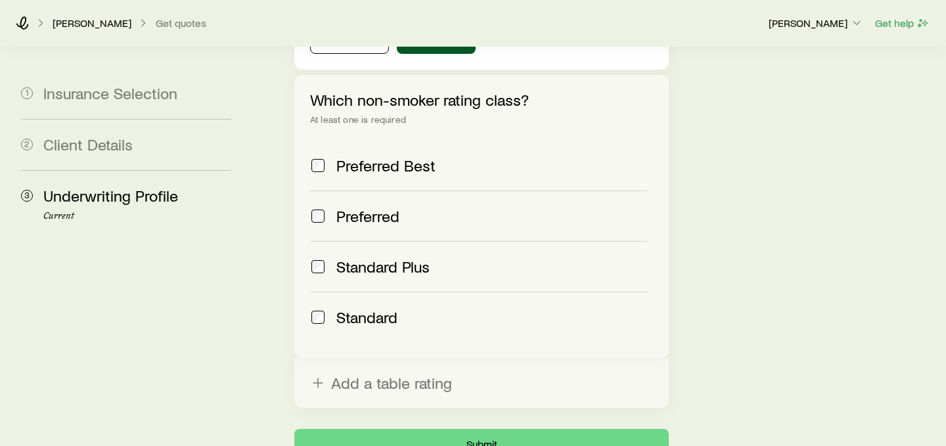
scroll to position [699, 0]
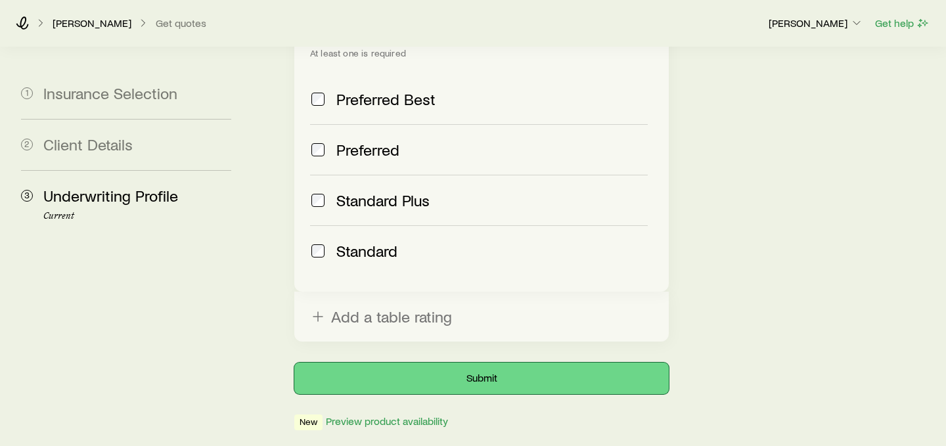
click at [388, 362] on button "Submit" at bounding box center [481, 378] width 374 height 32
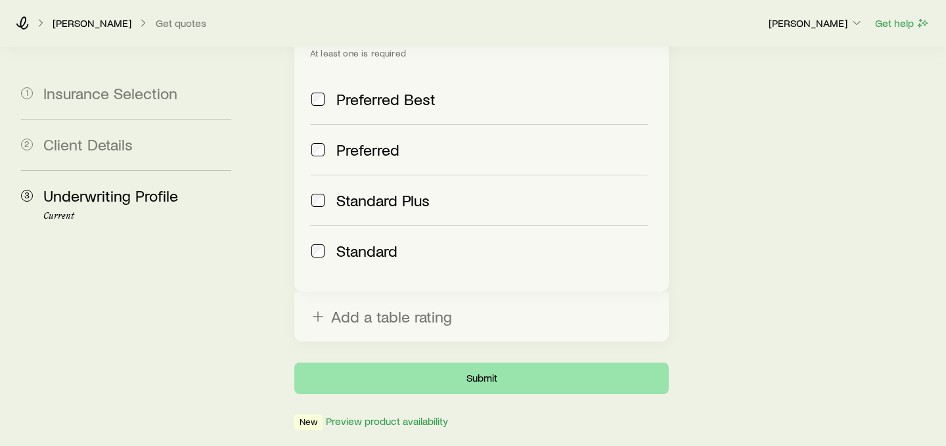
scroll to position [0, 0]
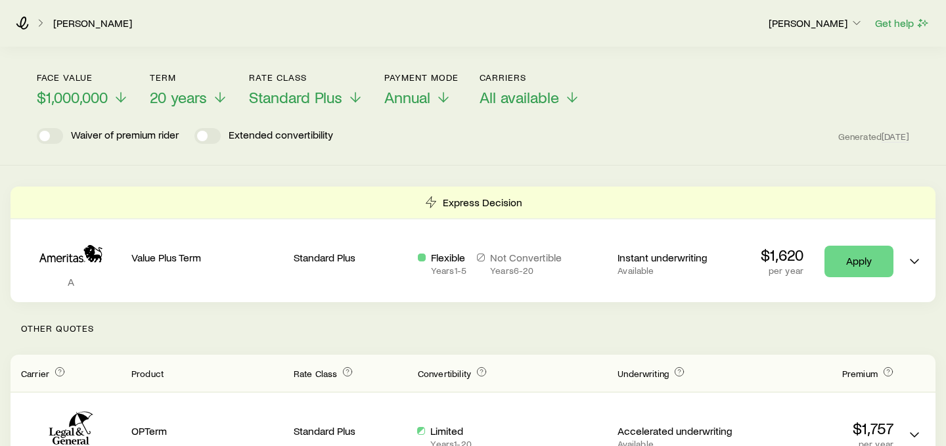
scroll to position [141, 0]
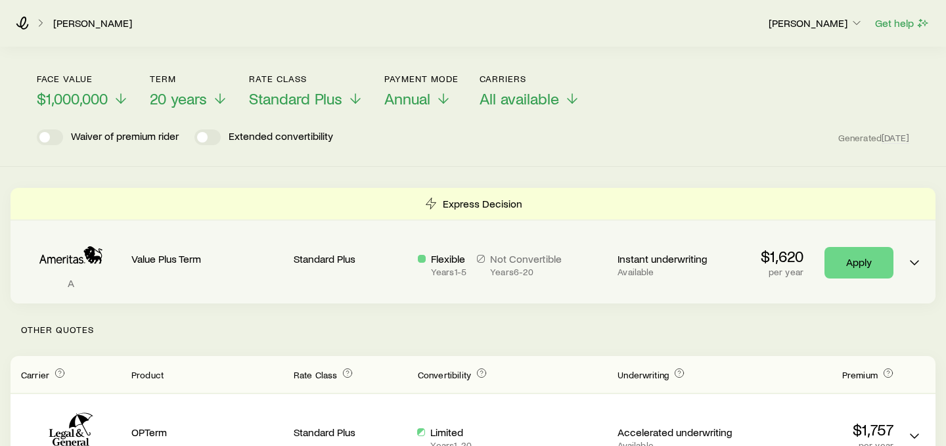
click at [737, 239] on div "A Value Plus Term Standard Plus Flexible Years 1 - 5 Not Convertible Years 6 - …" at bounding box center [473, 262] width 925 height 83
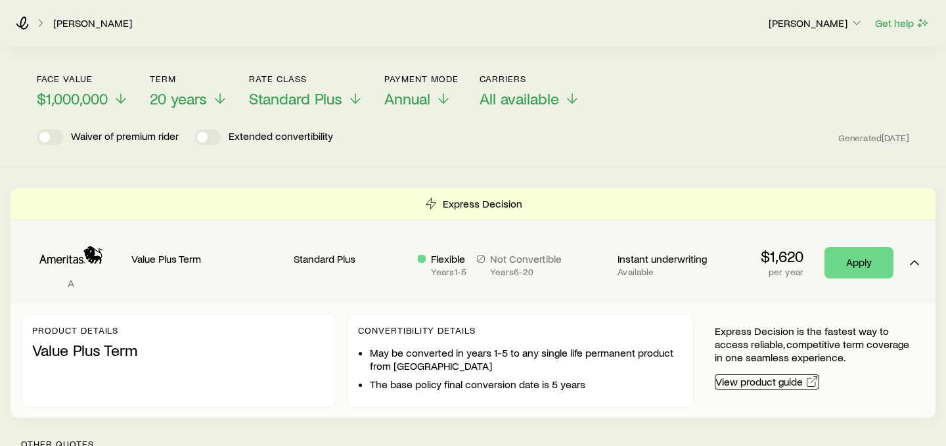
click at [758, 374] on link "View product guide" at bounding box center [766, 381] width 104 height 15
click at [753, 267] on div "$1,620 per year Apply" at bounding box center [817, 263] width 152 height 32
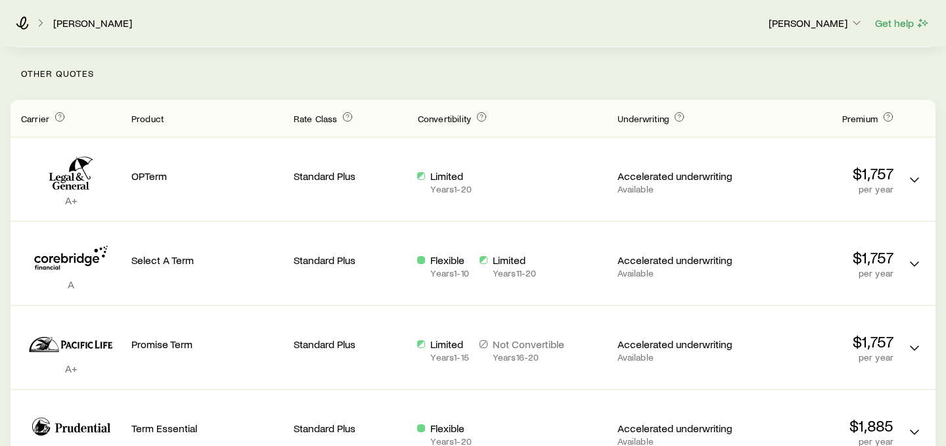
scroll to position [397, 0]
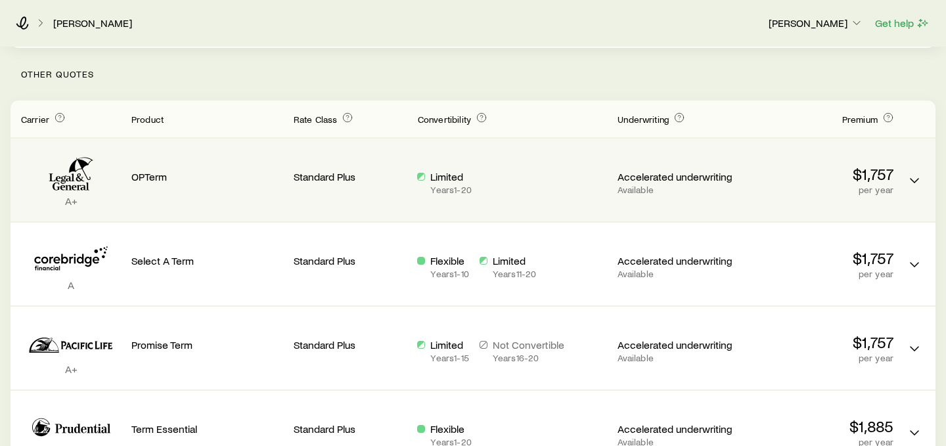
click at [506, 170] on div "Limited Years 1 - 20" at bounding box center [511, 182] width 189 height 25
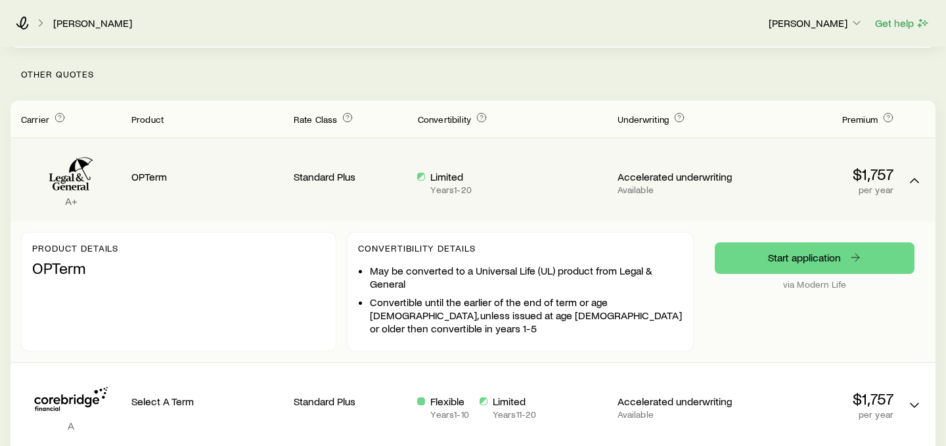
click at [506, 170] on div "Limited Years 1 - 20" at bounding box center [511, 182] width 189 height 25
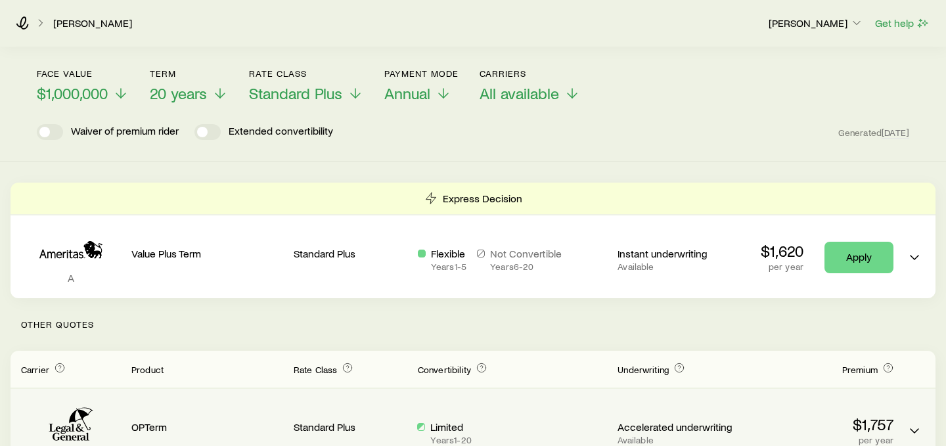
scroll to position [0, 0]
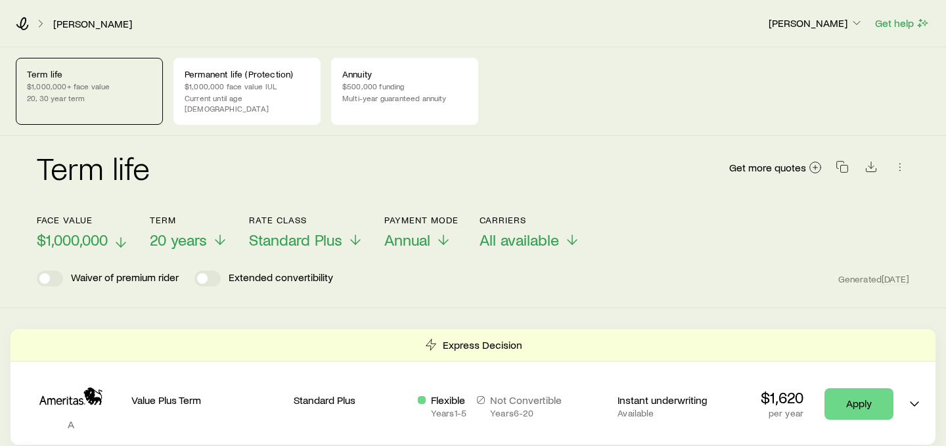
click at [49, 230] on span "$1,000,000" at bounding box center [72, 239] width 71 height 18
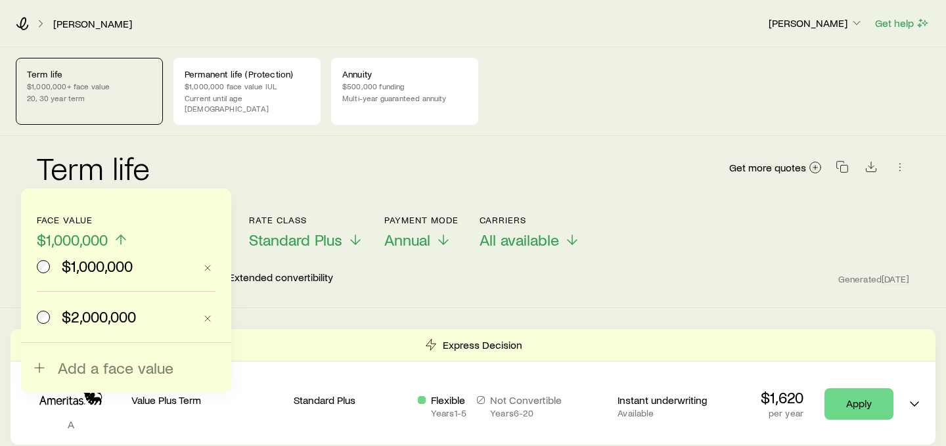
click at [79, 319] on span "$2,000,000" at bounding box center [99, 316] width 74 height 18
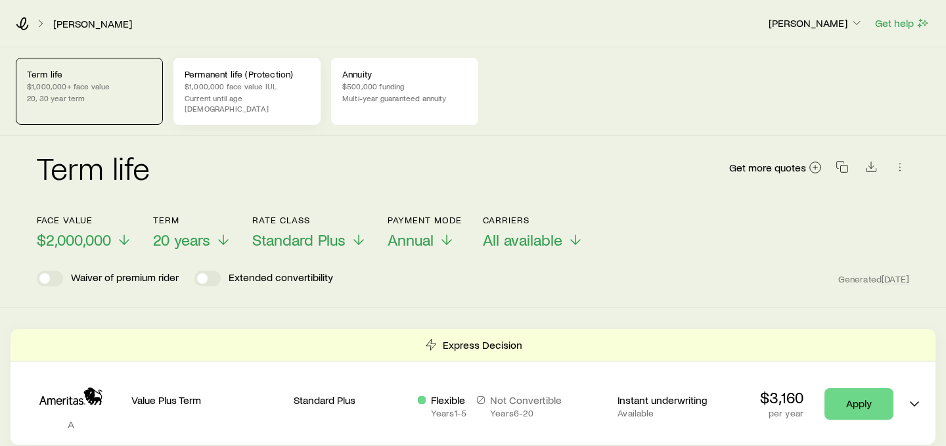
click at [276, 79] on div "Permanent life (Protection) $1,000,000 face value IUL Current until age [DEMOGR…" at bounding box center [246, 91] width 147 height 67
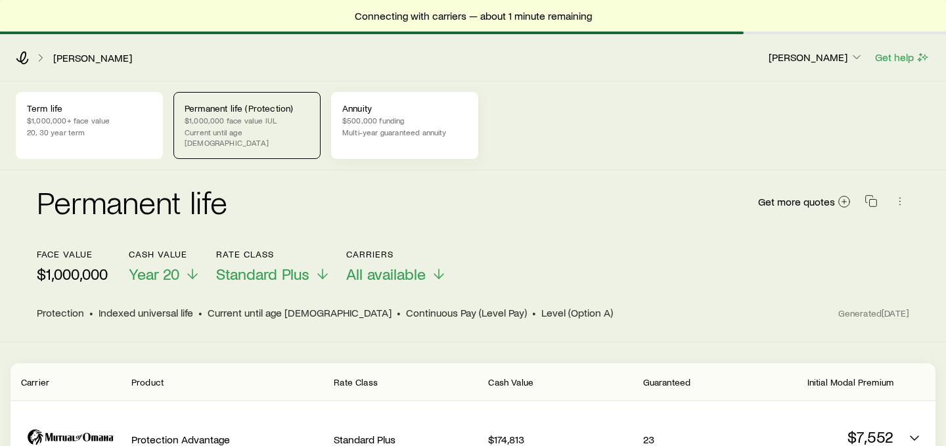
click at [382, 125] on div "Annuity $500,000 funding Multi-year guaranteed annuity" at bounding box center [404, 125] width 147 height 67
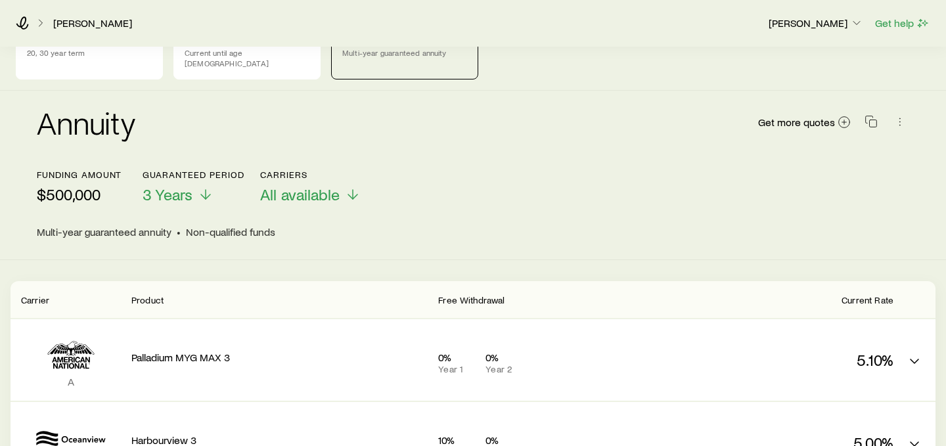
scroll to position [52, 0]
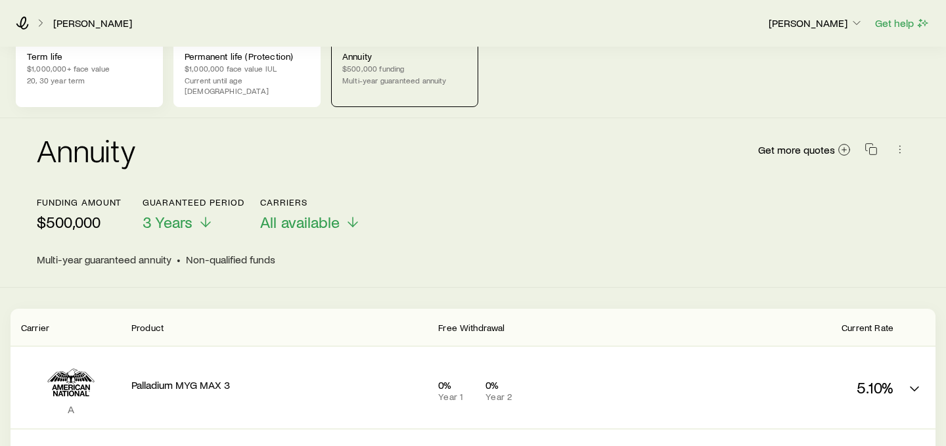
click at [84, 60] on p "Term life" at bounding box center [89, 56] width 125 height 11
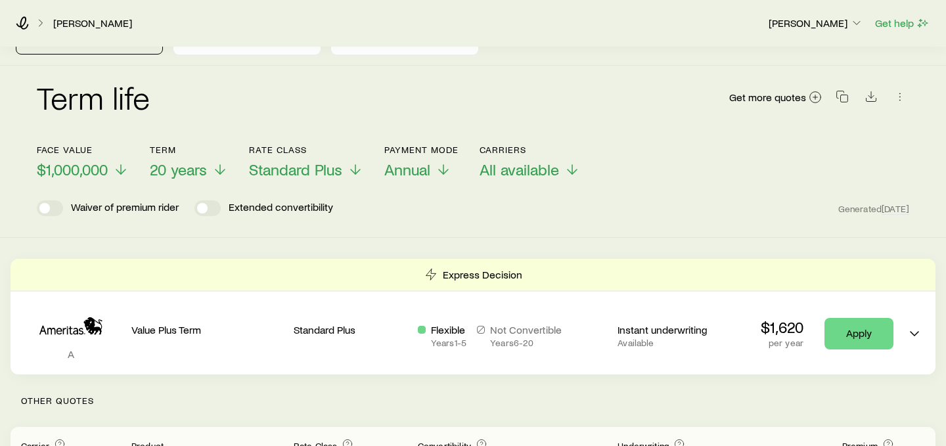
scroll to position [9, 0]
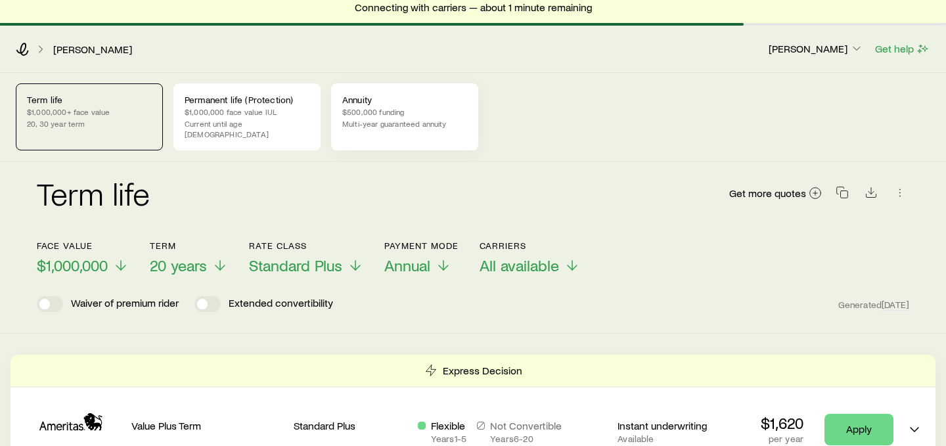
click at [366, 121] on p "Multi-year guaranteed annuity" at bounding box center [404, 123] width 125 height 11
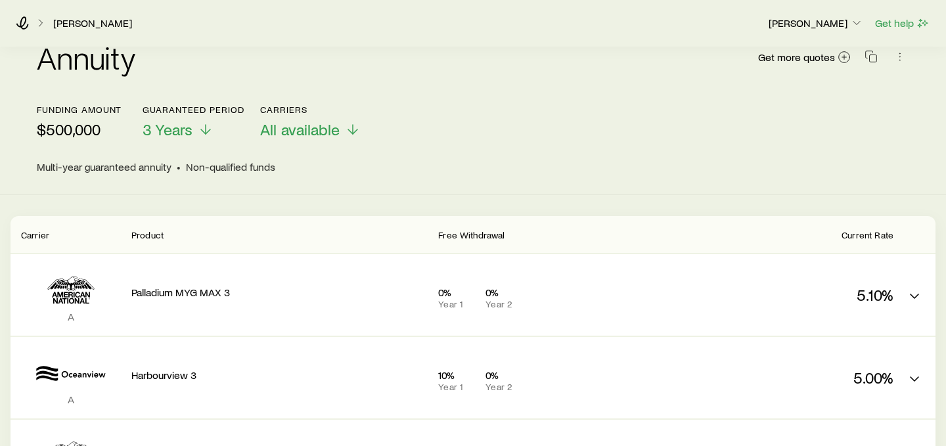
scroll to position [128, 0]
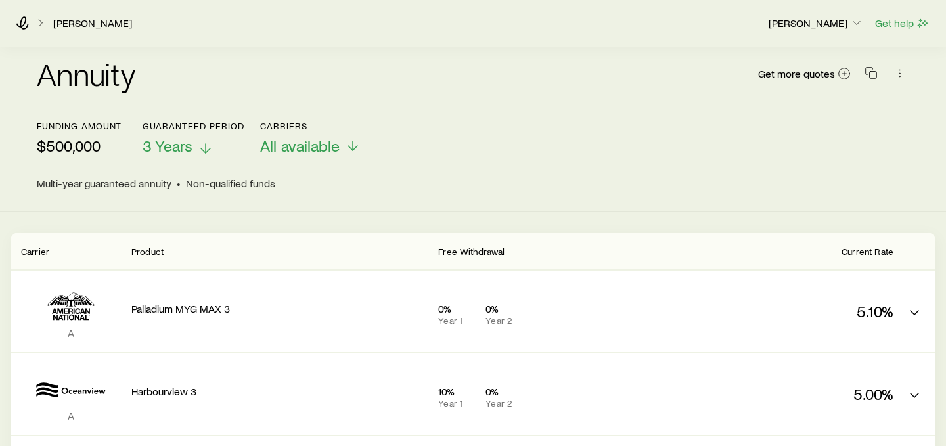
click at [200, 137] on p "3 Years" at bounding box center [192, 146] width 101 height 18
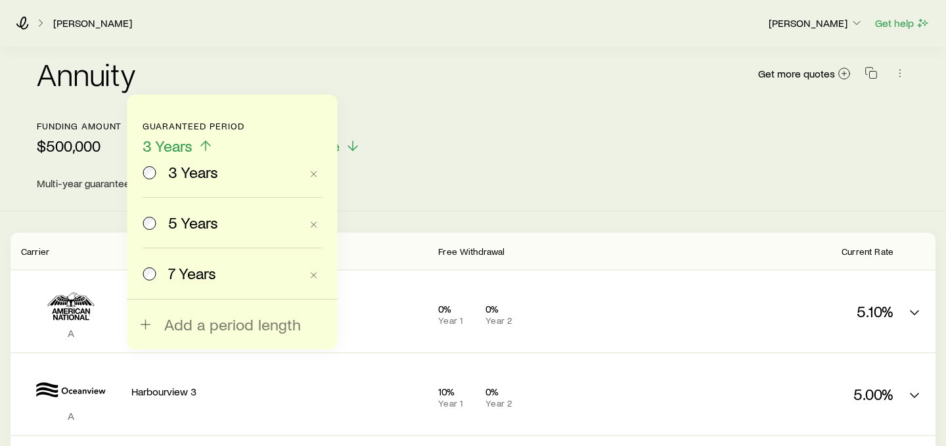
click at [181, 230] on span "5 Years" at bounding box center [193, 222] width 50 height 18
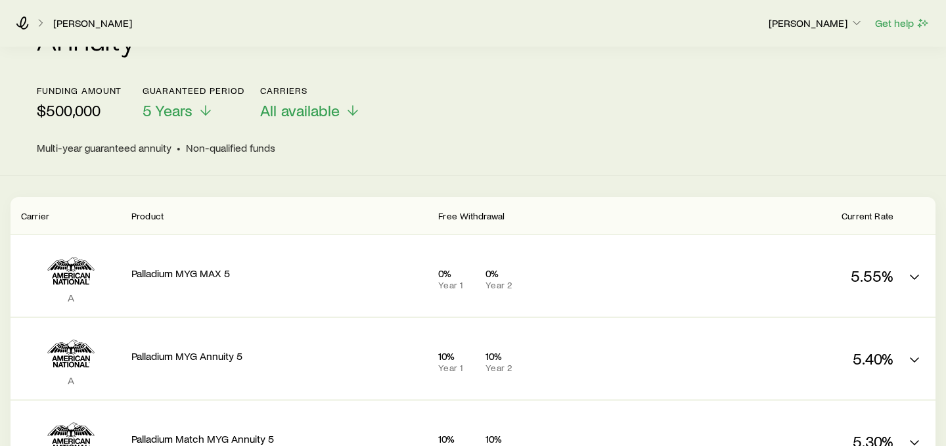
scroll to position [133, 0]
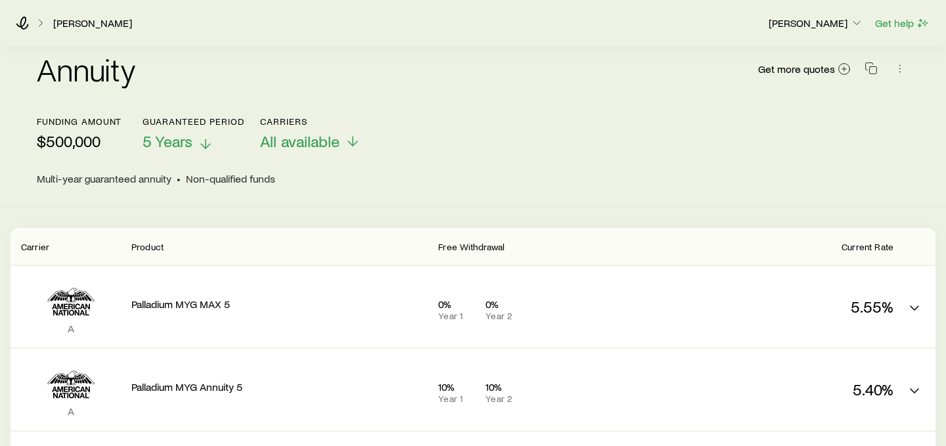
click at [180, 132] on span "5 Years" at bounding box center [167, 141] width 50 height 18
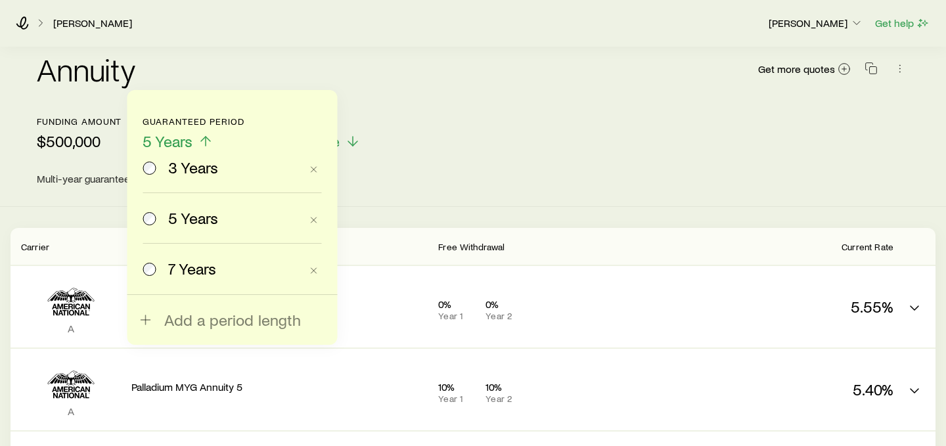
click at [195, 269] on span "7 Years" at bounding box center [192, 268] width 48 height 18
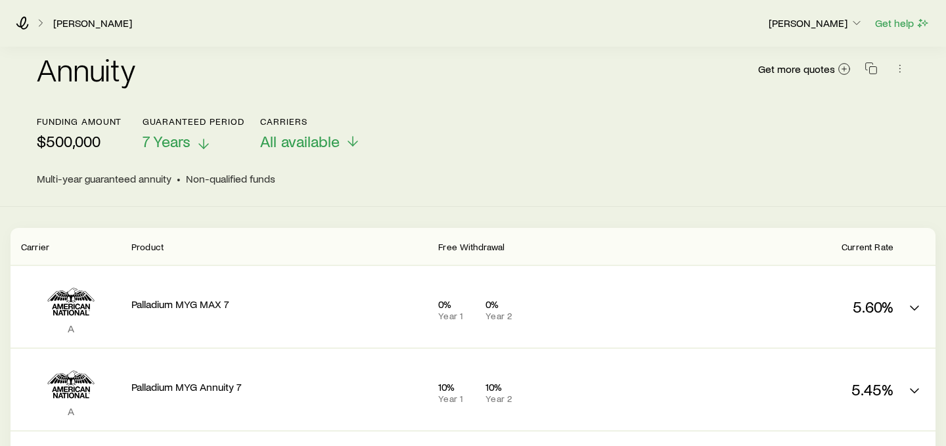
click at [177, 133] on span "7 Years" at bounding box center [166, 141] width 48 height 18
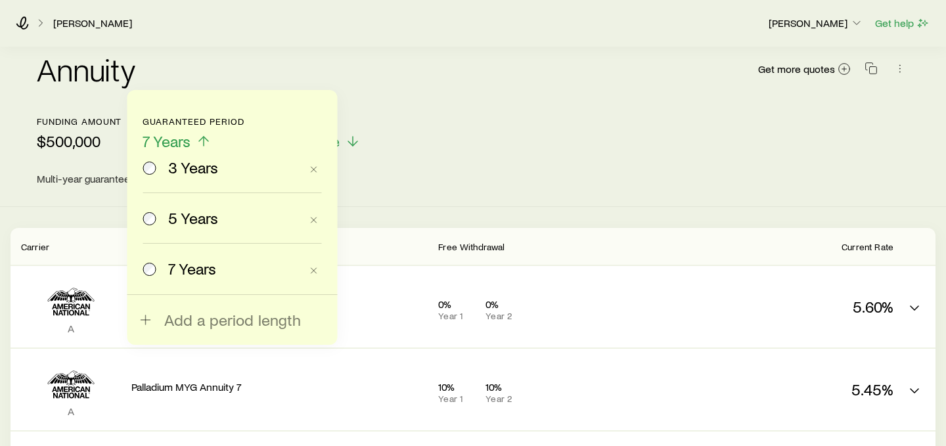
click at [188, 215] on span "5 Years" at bounding box center [193, 218] width 50 height 18
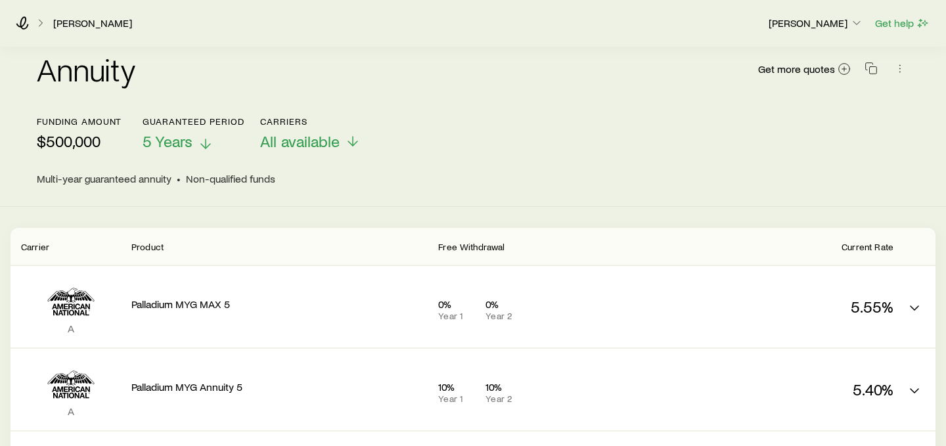
click at [183, 133] on span "5 Years" at bounding box center [167, 141] width 50 height 18
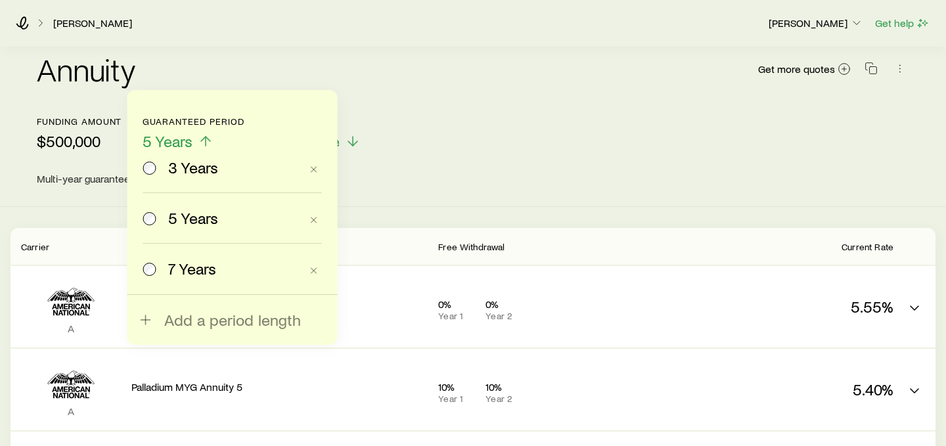
click at [188, 158] on span "3 Years" at bounding box center [193, 167] width 50 height 18
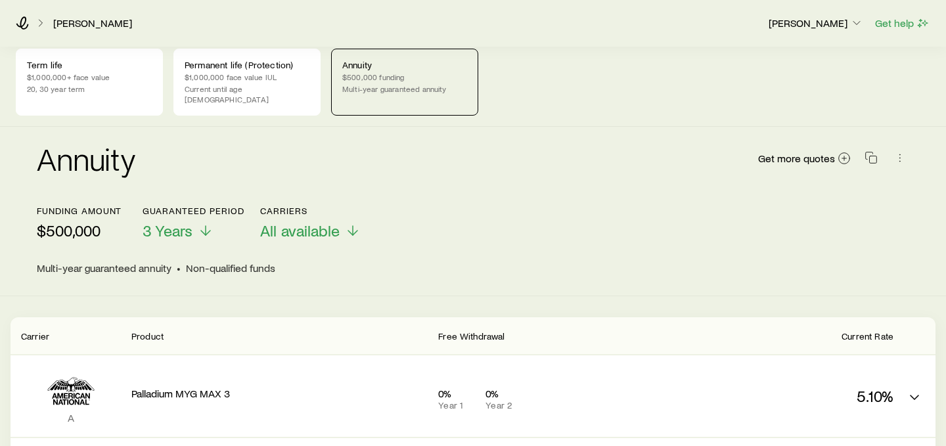
scroll to position [0, 0]
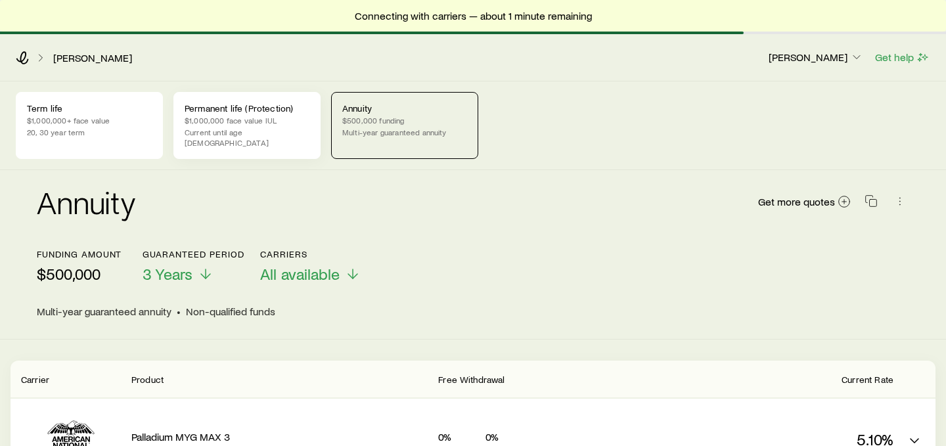
click at [205, 116] on p "$1,000,000 face value IUL" at bounding box center [247, 120] width 125 height 11
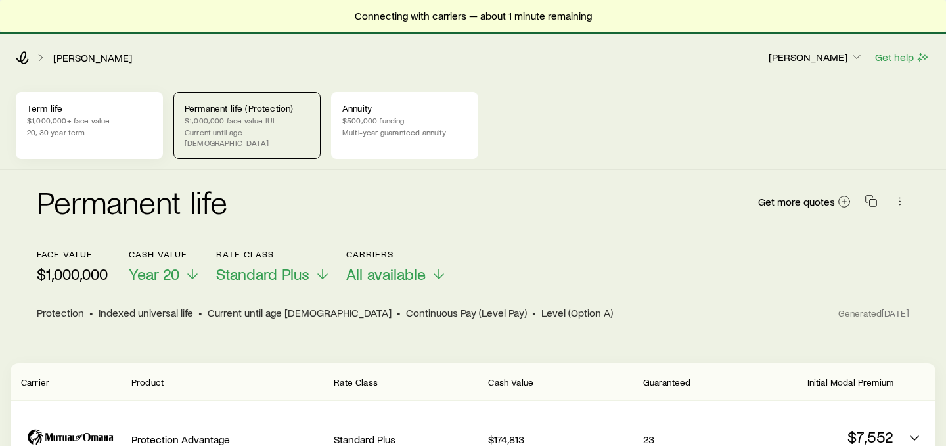
click at [105, 115] on p "$1,000,000+ face value" at bounding box center [89, 120] width 125 height 11
